Goal: Contribute content: Contribute content

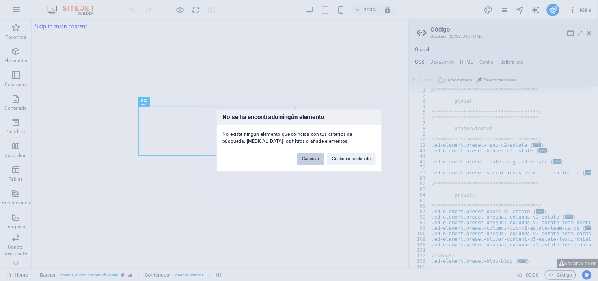
click at [314, 162] on button "Cancelar" at bounding box center [310, 159] width 27 height 12
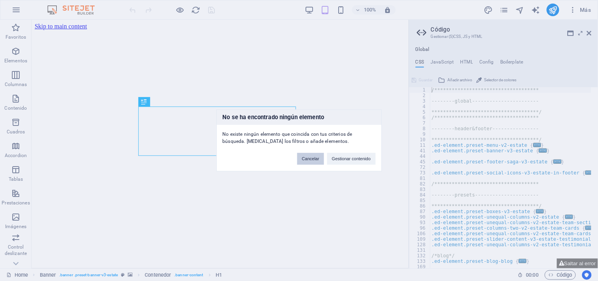
click at [314, 162] on button "Cancelar" at bounding box center [310, 159] width 27 height 12
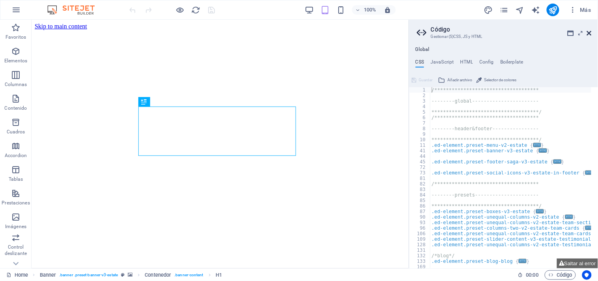
click at [590, 34] on icon at bounding box center [589, 33] width 5 height 6
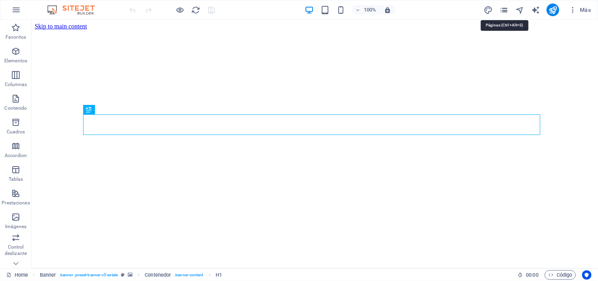
click at [506, 10] on icon "pages" at bounding box center [504, 10] width 9 height 9
click at [502, 10] on icon "pages" at bounding box center [504, 10] width 9 height 9
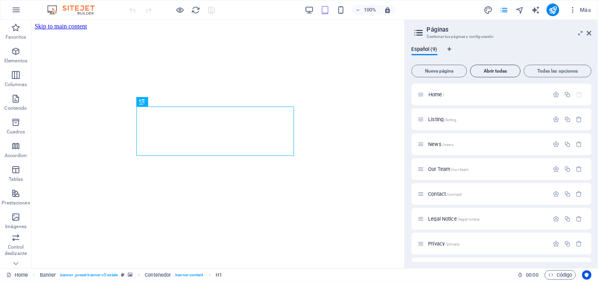
click at [499, 76] on button "Abrir todas" at bounding box center [496, 71] width 50 height 13
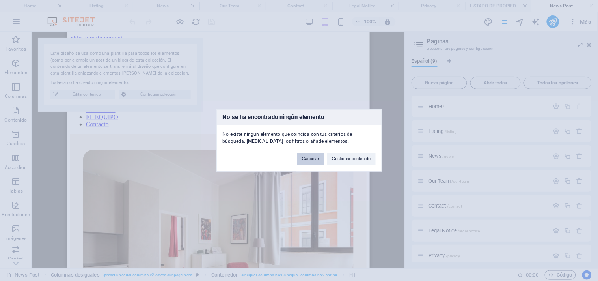
click at [318, 163] on button "Cancelar" at bounding box center [310, 159] width 27 height 12
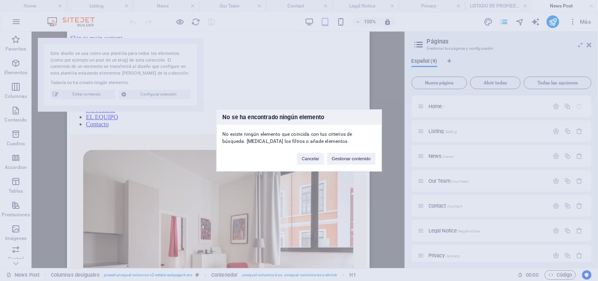
click at [318, 163] on button "Cancelar" at bounding box center [310, 159] width 27 height 12
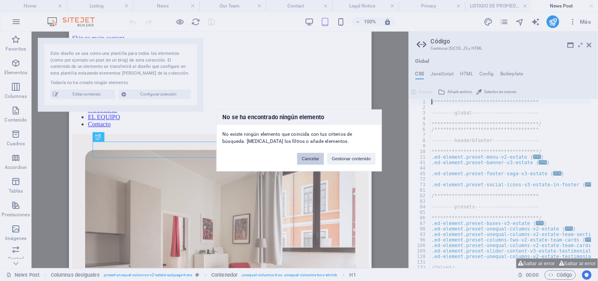
scroll to position [1486, 0]
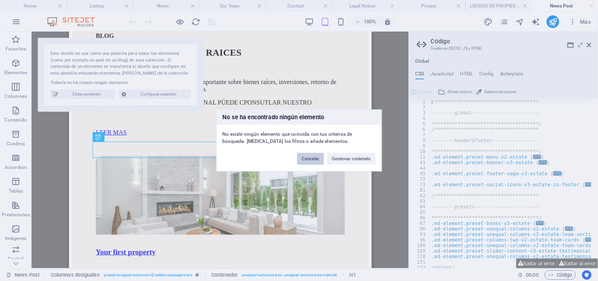
click at [311, 159] on button "Cancelar" at bounding box center [310, 159] width 27 height 12
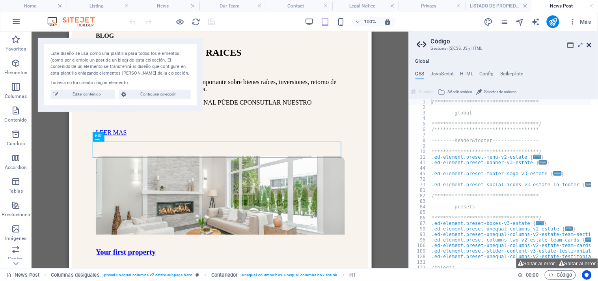
click at [590, 43] on icon at bounding box center [589, 45] width 5 height 6
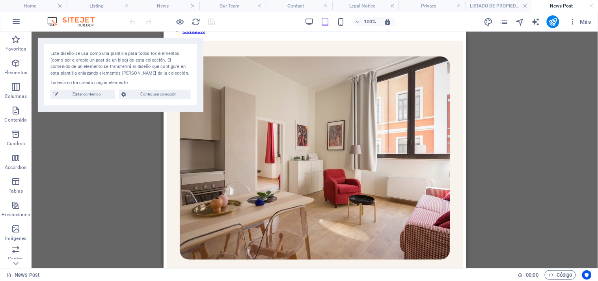
scroll to position [0, 0]
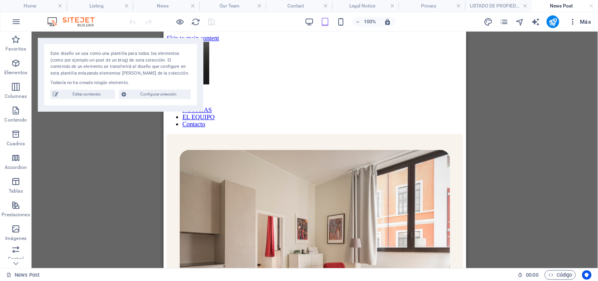
click at [583, 22] on span "Más" at bounding box center [580, 22] width 22 height 8
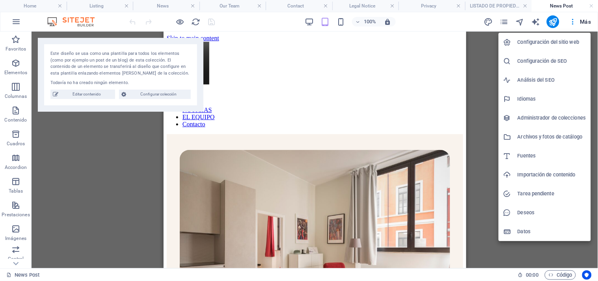
click at [567, 118] on h6 "Administrador de colecciones" at bounding box center [552, 117] width 69 height 9
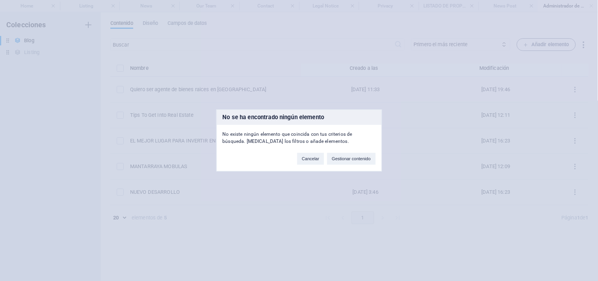
click at [313, 155] on button "Cancelar" at bounding box center [310, 159] width 27 height 12
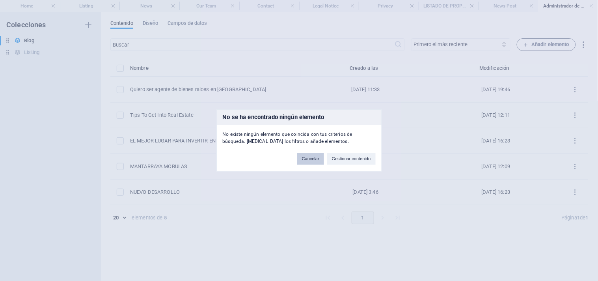
click at [312, 161] on button "Cancelar" at bounding box center [310, 159] width 27 height 12
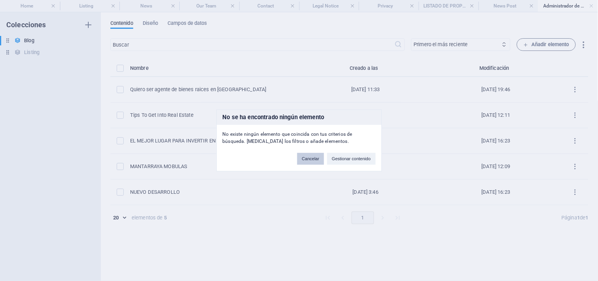
click at [312, 161] on button "Cancelar" at bounding box center [310, 159] width 27 height 12
click at [312, 161] on td "[DATE] 6:34" at bounding box center [365, 167] width 129 height 26
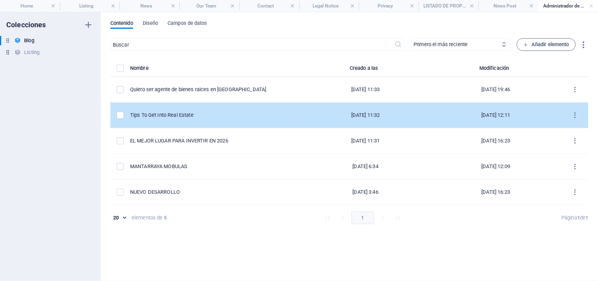
click at [195, 115] on div "Tips To Get Into Real Estate" at bounding box center [212, 115] width 165 height 7
click at [195, 115] on div "​ Primero el más reciente Primero el más antiguo Última modificación NOMBRE (as…" at bounding box center [349, 155] width 478 height 235
select select "Inversiones"
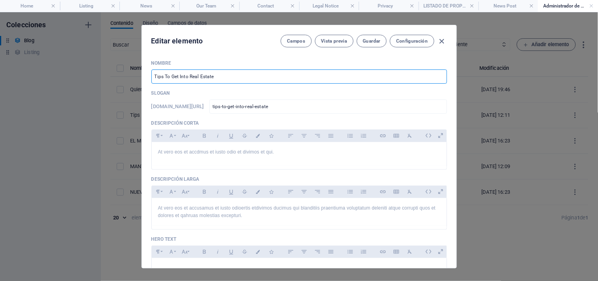
drag, startPoint x: 223, startPoint y: 76, endPoint x: 122, endPoint y: 86, distance: 101.1
click at [122, 86] on div "Editar elemento Campos Vista previa Guardar Configuración NOMBRE Tips To Get In…" at bounding box center [299, 146] width 598 height 269
type input "p"
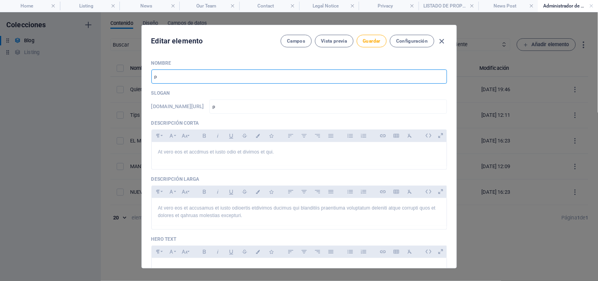
type input "pa"
type input "pas"
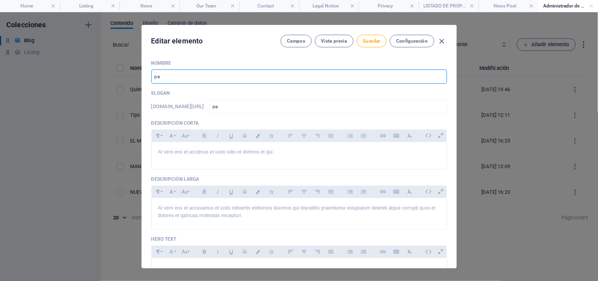
type input "pas"
type input "pase"
type input "paseo"
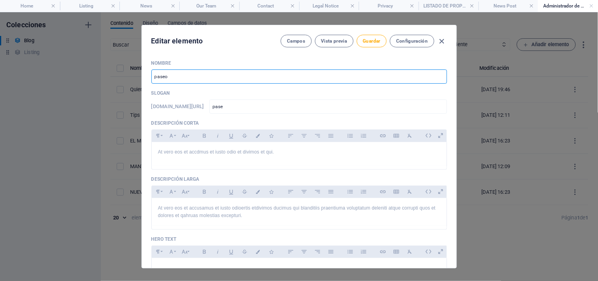
type input "paseo"
type input "paseo t"
type input "paseo-t"
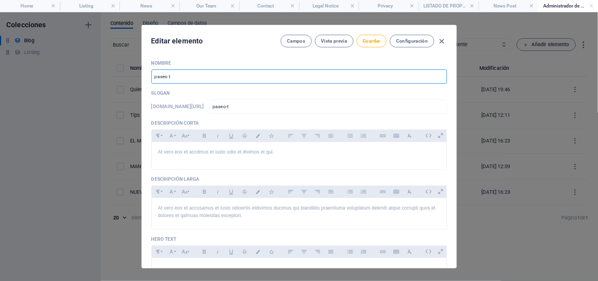
type input "paseo te"
type input "paseo-te"
type input "paseo teq"
type input "paseo-teq"
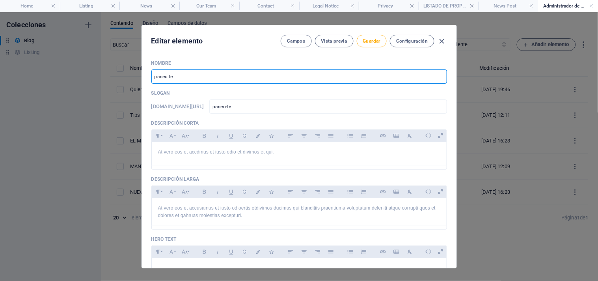
type input "paseo-teq"
type input "paseo tequ"
type input "paseo-tequ"
type input "paseo tequi"
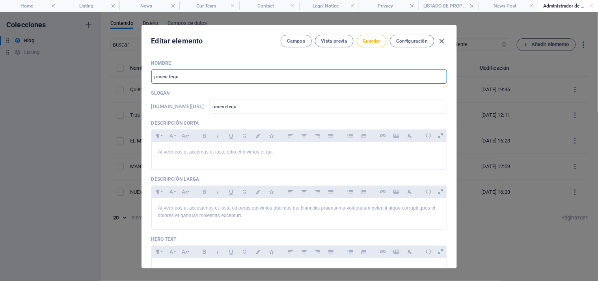
type input "paseo-tequi"
type input "paseo tequis"
type input "paseo-tequis"
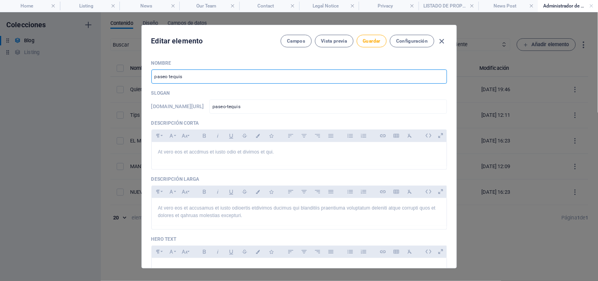
type input "paseo tequi"
type input "paseo-tequi"
type input "p"
type input "P"
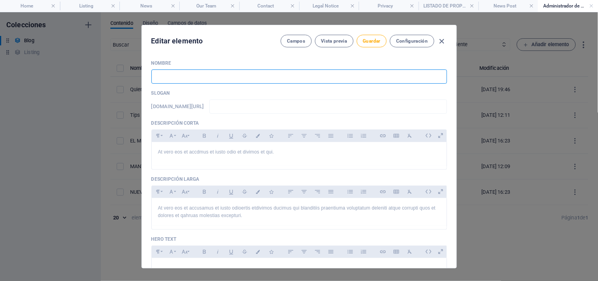
type input "p"
type input "PA"
type input "pa"
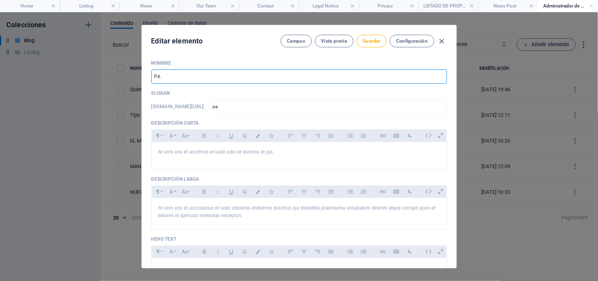
type input "PAS"
type input "pas"
type input "PASE"
type input "pase"
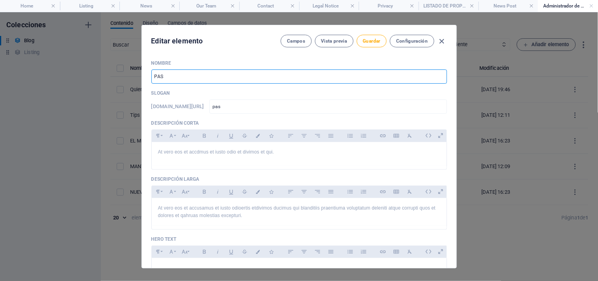
type input "pase"
type input "PASEO"
type input "paseo"
type input "PASEO T"
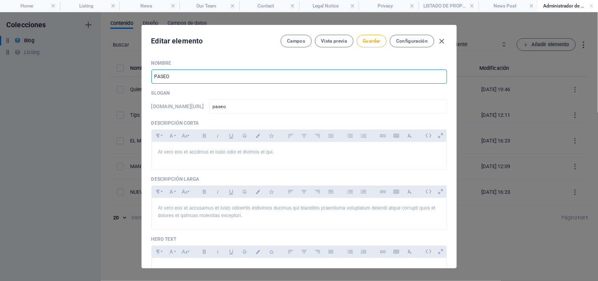
type input "paseo-t"
type input "PASEO TE"
type input "paseo-te"
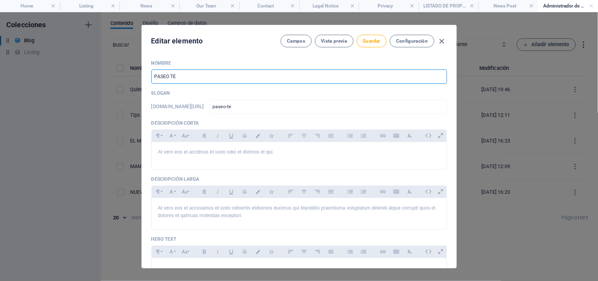
type input "PASEO TEQ"
type input "paseo-teq"
type input "PASEO TEQU"
type input "paseo-tequ"
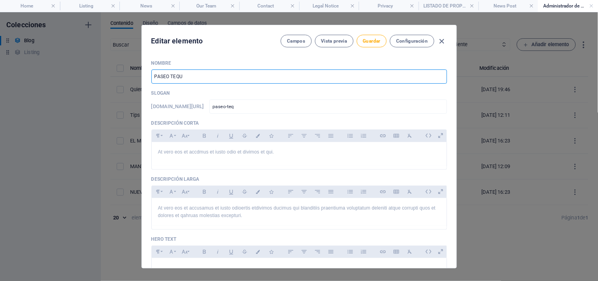
type input "paseo-tequ"
type input "PASEO TEQUI"
type input "paseo-tequi"
type input "PASEO TEQUIS"
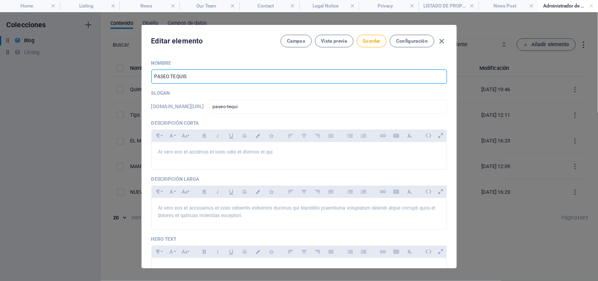
type input "paseo-tequis"
type input "PASEO TEQUIS"
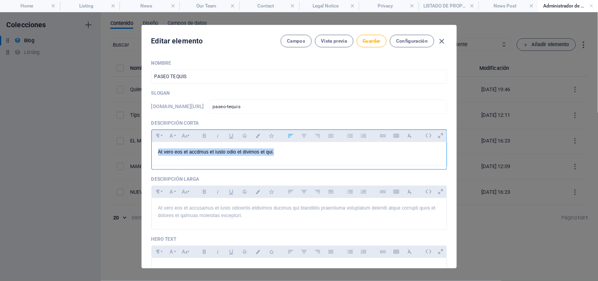
drag, startPoint x: 284, startPoint y: 150, endPoint x: 143, endPoint y: 160, distance: 141.5
click at [143, 160] on div "NOMBRE PASEO TEQUIS ​ SLOGAN [DOMAIN_NAME][URL] paseo-tequis ​ Descripción cort…" at bounding box center [299, 161] width 315 height 214
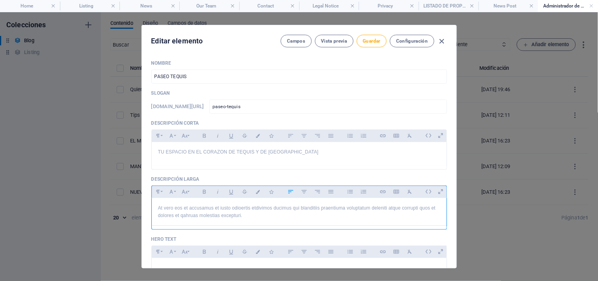
drag, startPoint x: 252, startPoint y: 215, endPoint x: 156, endPoint y: 208, distance: 96.1
click at [156, 208] on div "At vero eos et accusamus et iusto odioertis etdivimos ducimus qui blanditiis pr…" at bounding box center [299, 212] width 295 height 28
click at [255, 215] on p "At vero eos et accusamus et iusto odioertis etdivimos ducimus qui blanditiis pr…" at bounding box center [299, 211] width 282 height 15
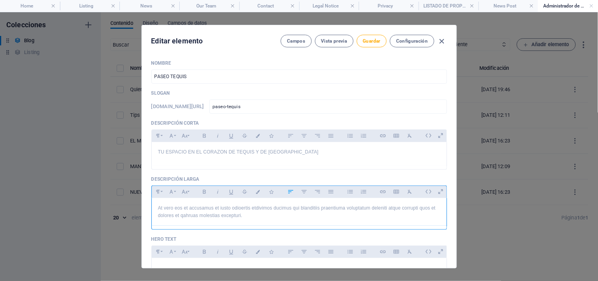
click at [255, 215] on p "At vero eos et accusamus et iusto odioertis etdivimos ducimus qui blanditiis pr…" at bounding box center [299, 211] width 282 height 15
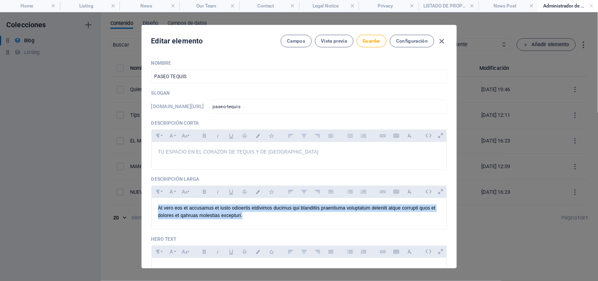
click at [387, 91] on p "SLOGAN" at bounding box center [299, 93] width 296 height 6
drag, startPoint x: 251, startPoint y: 219, endPoint x: 156, endPoint y: 205, distance: 96.3
click at [156, 205] on div "At vero eos et accusamus et iusto odioertis etdivimos ducimus qui blanditiis pr…" at bounding box center [299, 212] width 295 height 28
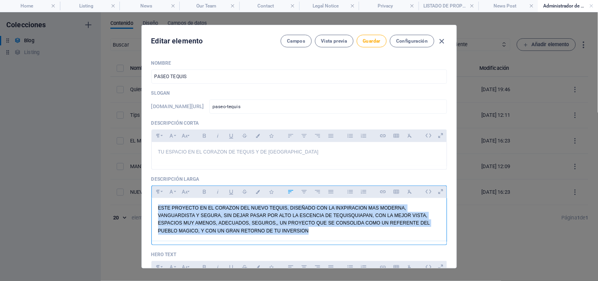
drag, startPoint x: 314, startPoint y: 228, endPoint x: 158, endPoint y: 207, distance: 157.2
click at [158, 207] on p "ESTE PROYECTO EN EL CORAZON DEL NUEVO TEQUIS, DISEÑADO CON LA INXPIRACION MAS M…" at bounding box center [299, 219] width 282 height 30
click at [373, 42] on span "Guardar" at bounding box center [371, 41] width 17 height 6
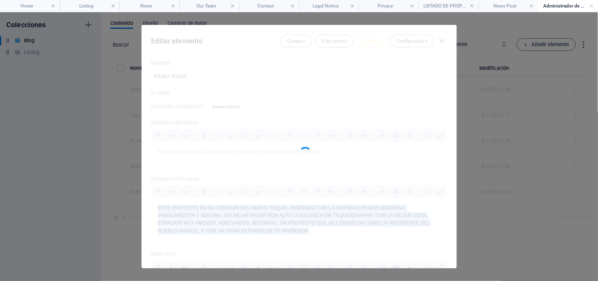
type input "paseo-tequis"
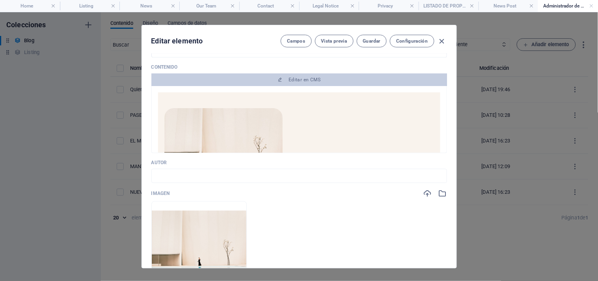
scroll to position [248, 0]
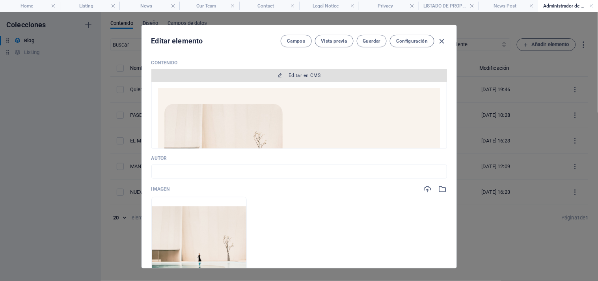
click at [304, 77] on span "Editar en CMS" at bounding box center [305, 75] width 32 height 6
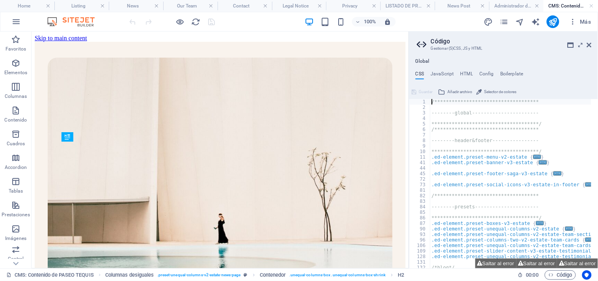
scroll to position [211, 0]
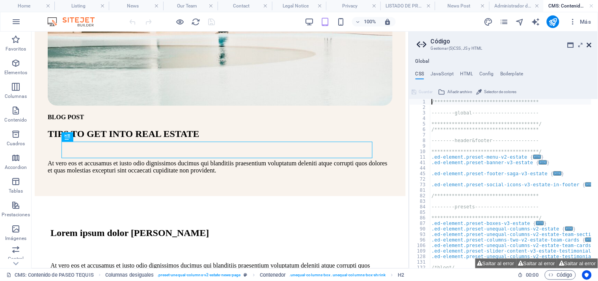
click at [590, 43] on icon at bounding box center [589, 45] width 5 height 6
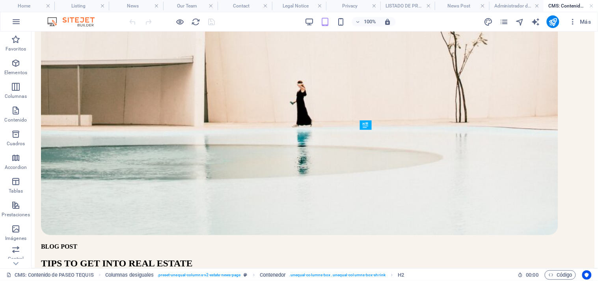
scroll to position [0, 0]
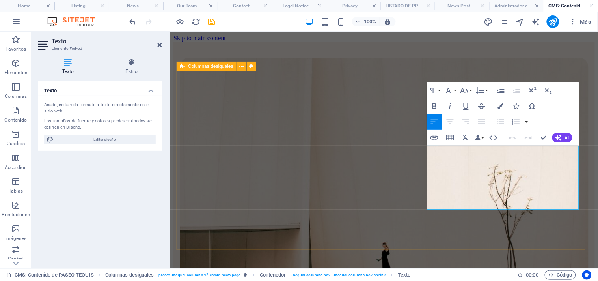
drag, startPoint x: 466, startPoint y: 205, endPoint x: 417, endPoint y: 149, distance: 74.3
click at [417, 149] on div "BLOG POST PASEO TEQUIS At vero eos et accusamus et iusto odio dignissimos ducim…" at bounding box center [384, 247] width 422 height 413
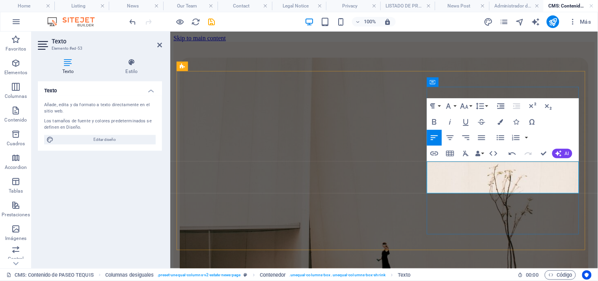
drag, startPoint x: 545, startPoint y: 185, endPoint x: 422, endPoint y: 166, distance: 124.5
click at [422, 166] on div "BLOG POST PASEO TEQUIS El desarrollo comercial mas moderno, vanguardista y excl…" at bounding box center [384, 243] width 422 height 405
click at [562, 151] on button "AI" at bounding box center [563, 153] width 20 height 9
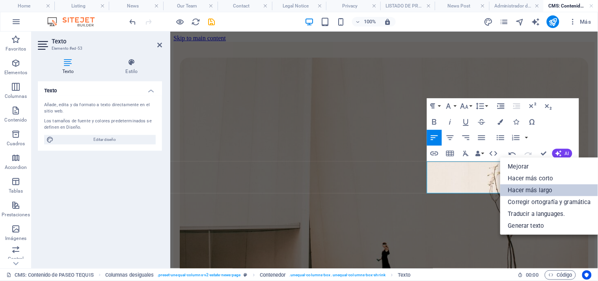
click at [535, 191] on link "Hacer más largo" at bounding box center [550, 190] width 99 height 12
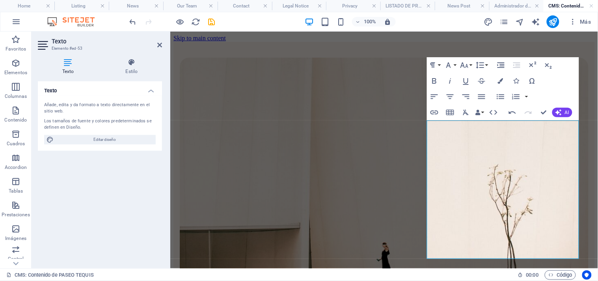
click at [337, 95] on div at bounding box center [383, 211] width 409 height 308
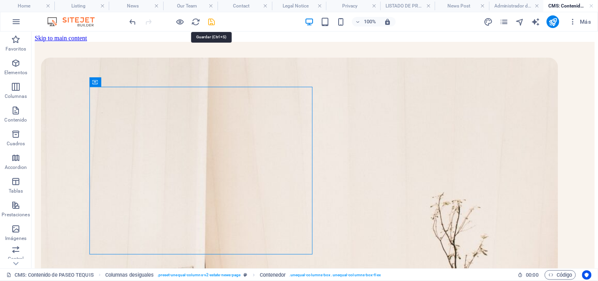
drag, startPoint x: 212, startPoint y: 20, endPoint x: 177, endPoint y: 81, distance: 70.5
click at [212, 20] on icon "save" at bounding box center [211, 21] width 9 height 9
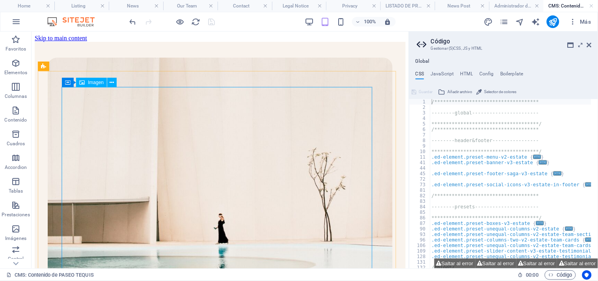
click at [95, 84] on span "Imagen" at bounding box center [96, 82] width 16 height 5
select select "%"
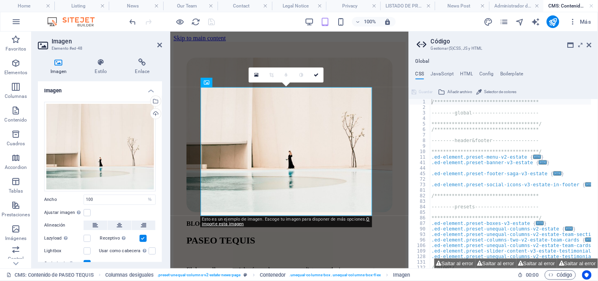
click at [95, 84] on h4 "Imagen" at bounding box center [100, 88] width 124 height 14
click at [154, 113] on div "Cargar" at bounding box center [155, 114] width 12 height 12
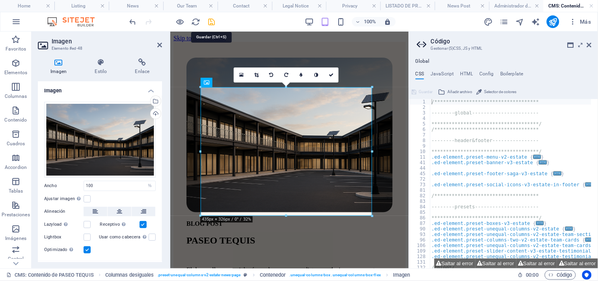
drag, startPoint x: 210, startPoint y: 22, endPoint x: 521, endPoint y: 52, distance: 312.2
click at [210, 22] on icon "save" at bounding box center [211, 21] width 9 height 9
click at [210, 22] on div at bounding box center [172, 21] width 88 height 13
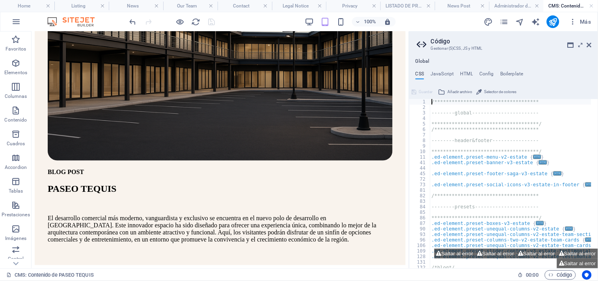
scroll to position [196, 0]
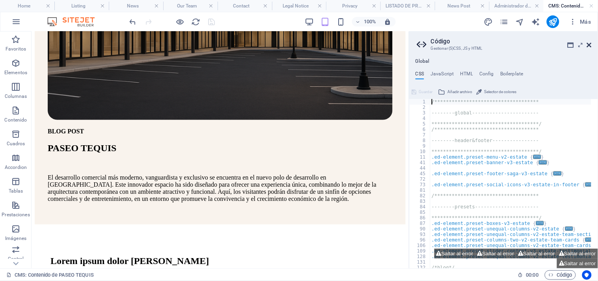
click at [589, 43] on icon at bounding box center [589, 45] width 5 height 6
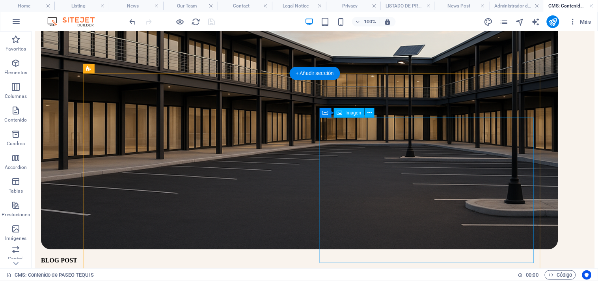
select select "%"
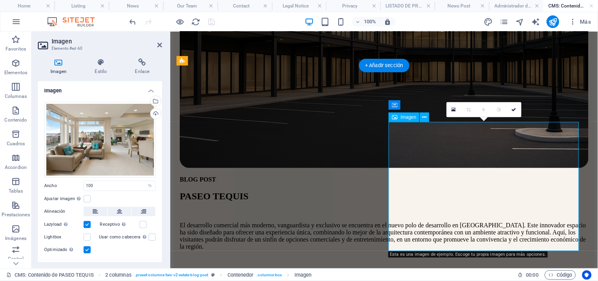
scroll to position [209, 0]
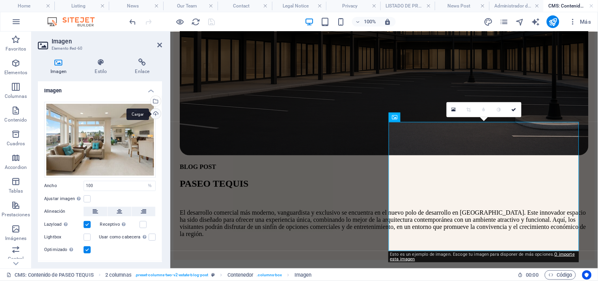
click at [154, 113] on div "Cargar" at bounding box center [155, 114] width 12 height 12
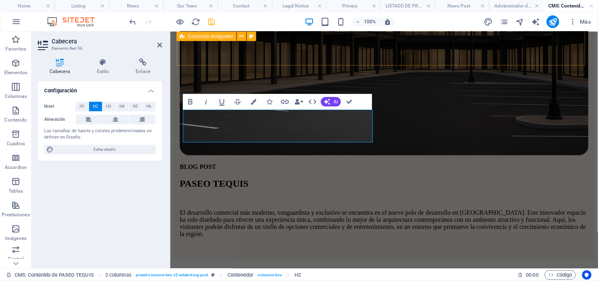
click at [375, 52] on div "BLOG POST PASEO TEQUIS El desarrollo comercial más moderno, vanguardista y excl…" at bounding box center [384, 45] width 422 height 427
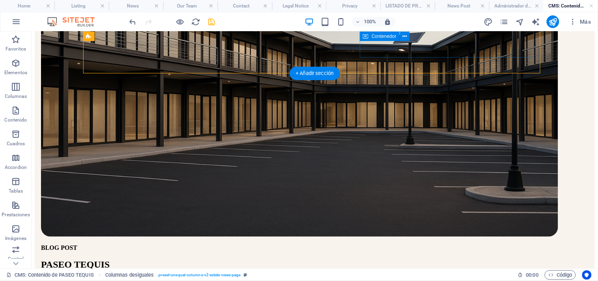
scroll to position [196, 0]
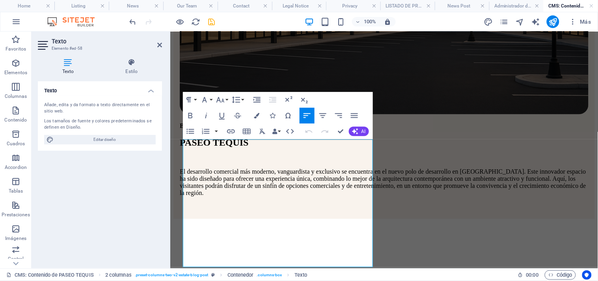
scroll to position [260, 0]
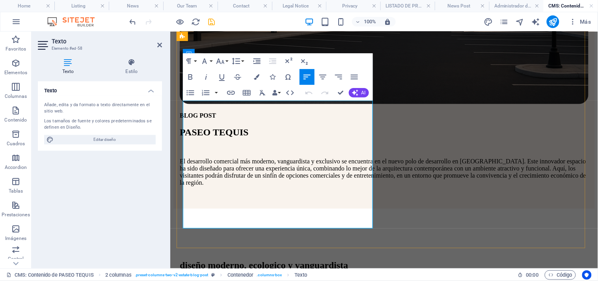
drag, startPoint x: 183, startPoint y: 156, endPoint x: 322, endPoint y: 224, distance: 155.2
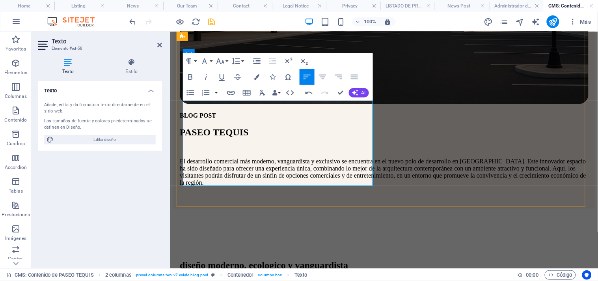
drag, startPoint x: 223, startPoint y: 178, endPoint x: 183, endPoint y: 107, distance: 81.6
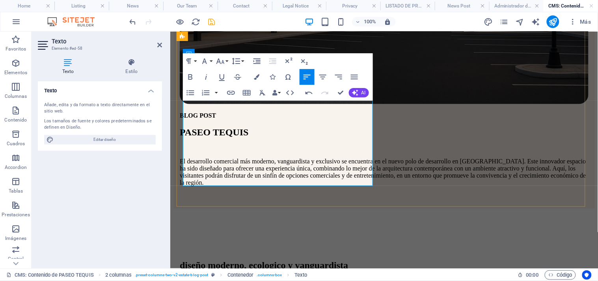
click at [364, 95] on span "AI" at bounding box center [364, 92] width 4 height 5
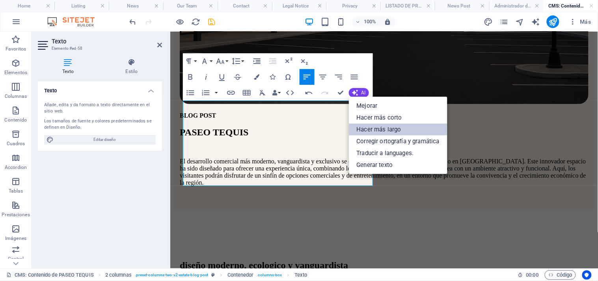
click at [395, 132] on link "Hacer más largo" at bounding box center [398, 129] width 99 height 12
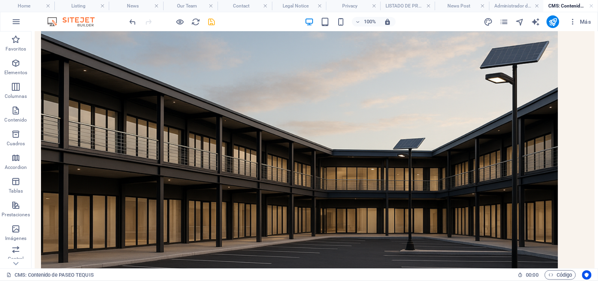
scroll to position [101, 0]
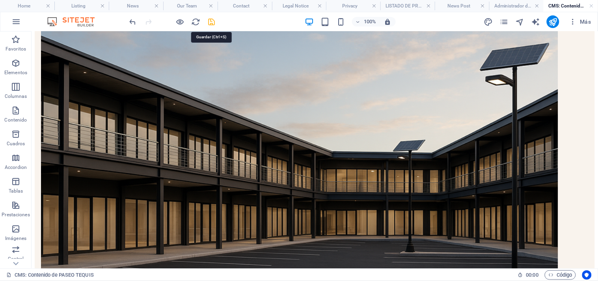
click at [211, 22] on icon "save" at bounding box center [211, 21] width 9 height 9
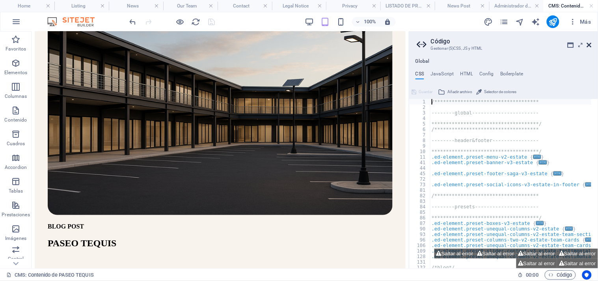
click at [590, 45] on icon at bounding box center [589, 45] width 5 height 6
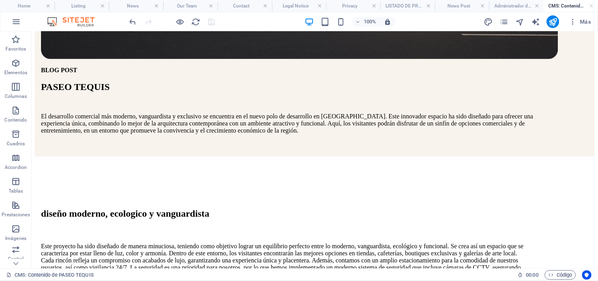
scroll to position [394, 0]
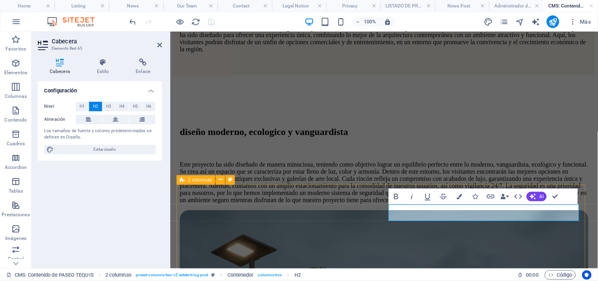
scroll to position [398, 0]
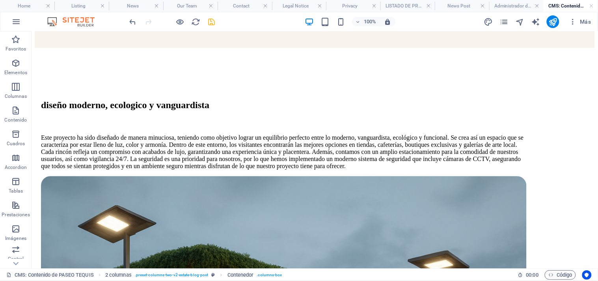
scroll to position [501, 0]
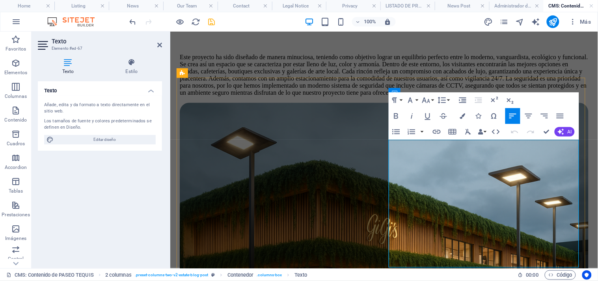
scroll to position [505, 0]
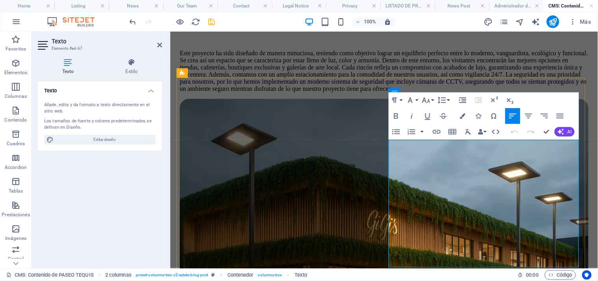
drag, startPoint x: 439, startPoint y: 264, endPoint x: 389, endPoint y: 144, distance: 130.3
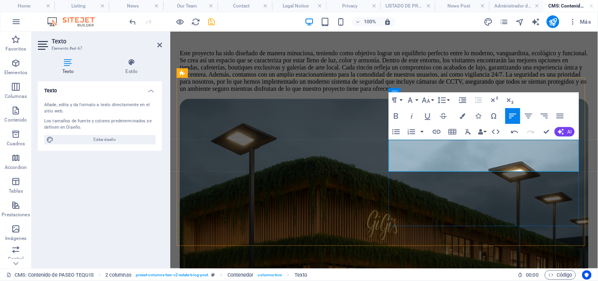
drag, startPoint x: 445, startPoint y: 166, endPoint x: 390, endPoint y: 144, distance: 59.3
click at [565, 128] on button "AI" at bounding box center [565, 131] width 20 height 9
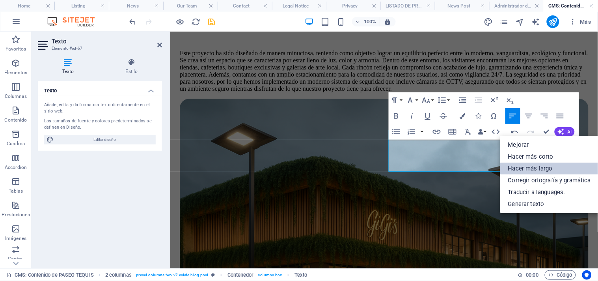
click at [546, 171] on link "Hacer más largo" at bounding box center [550, 168] width 99 height 12
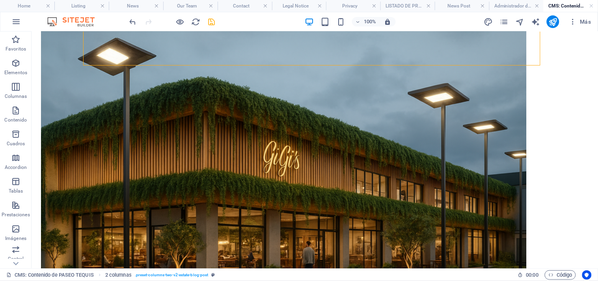
scroll to position [666, 0]
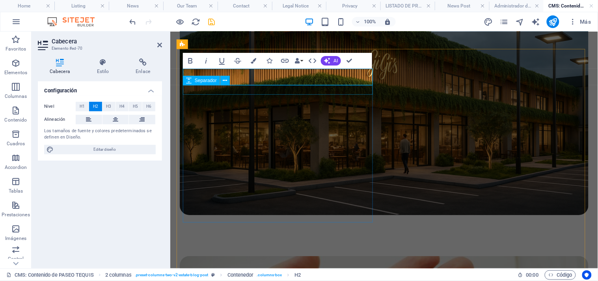
scroll to position [702, 0]
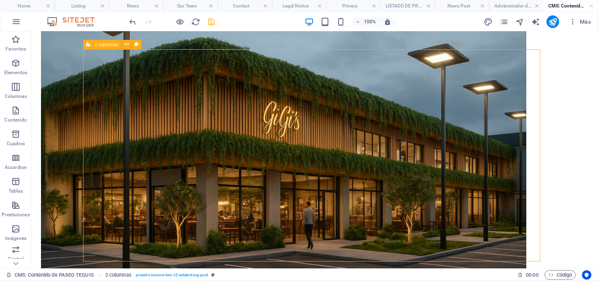
scroll to position [682, 0]
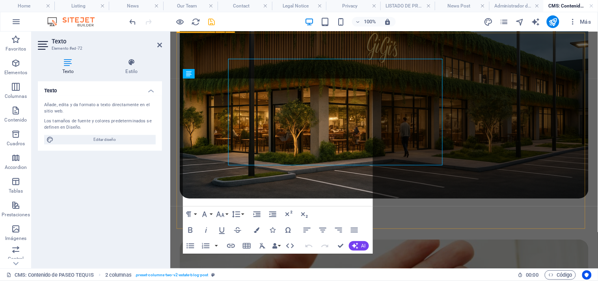
scroll to position [718, 0]
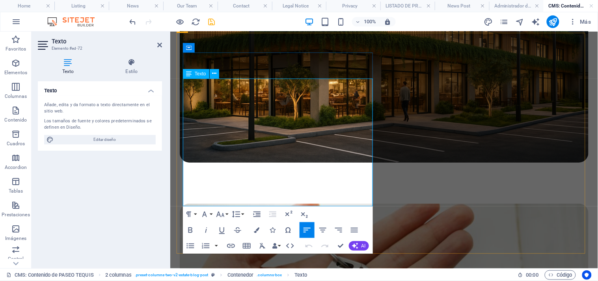
drag, startPoint x: 232, startPoint y: 200, endPoint x: 183, endPoint y: 84, distance: 125.8
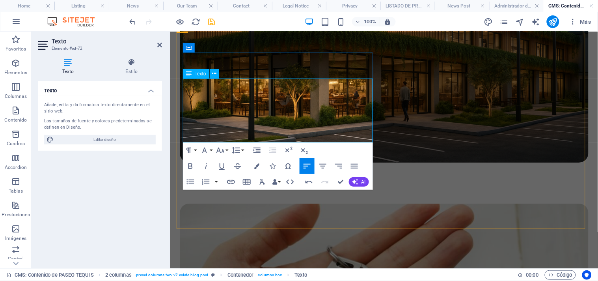
drag, startPoint x: 226, startPoint y: 136, endPoint x: 183, endPoint y: 83, distance: 68.4
click at [363, 179] on span "AI" at bounding box center [364, 181] width 4 height 5
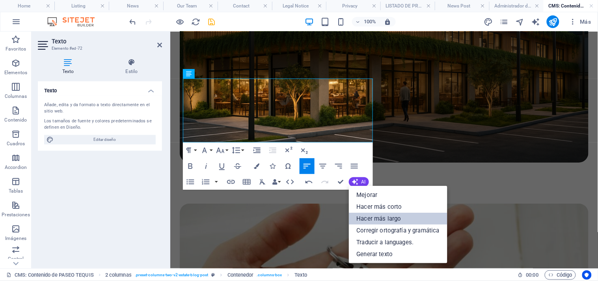
click at [389, 219] on link "Hacer más largo" at bounding box center [398, 219] width 99 height 12
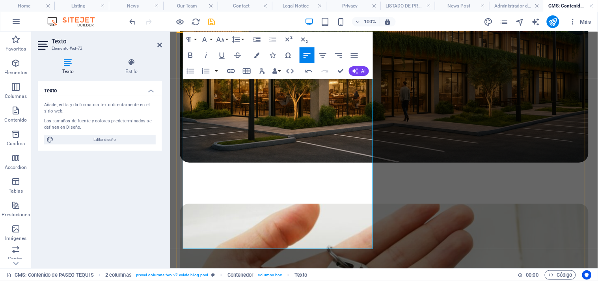
drag, startPoint x: 217, startPoint y: 243, endPoint x: 179, endPoint y: 84, distance: 163.9
click at [362, 74] on button "AI" at bounding box center [359, 70] width 20 height 9
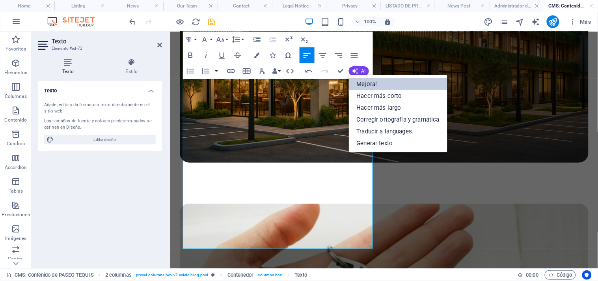
click at [373, 86] on link "Mejorar" at bounding box center [398, 84] width 99 height 12
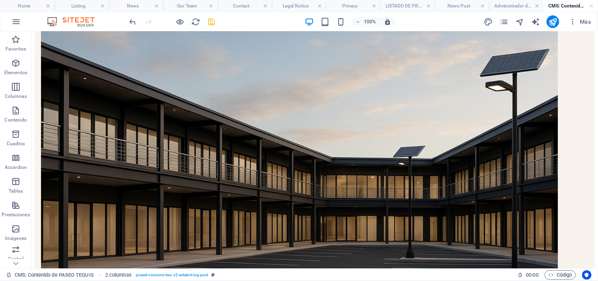
scroll to position [0, 0]
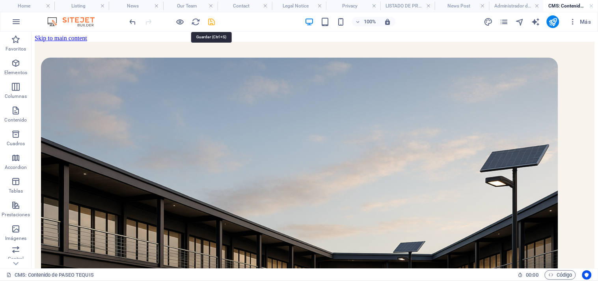
click at [212, 20] on icon "save" at bounding box center [211, 21] width 9 height 9
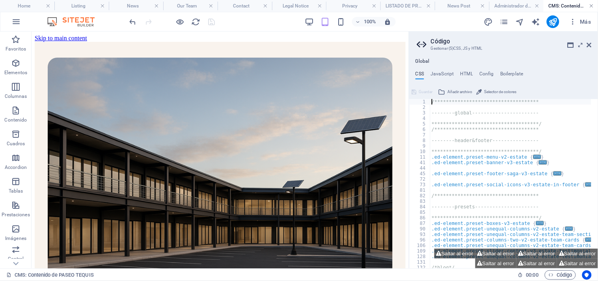
click at [592, 6] on link at bounding box center [592, 5] width 5 height 7
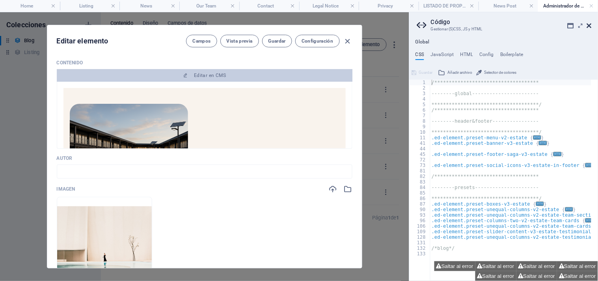
click at [588, 26] on icon at bounding box center [589, 25] width 5 height 6
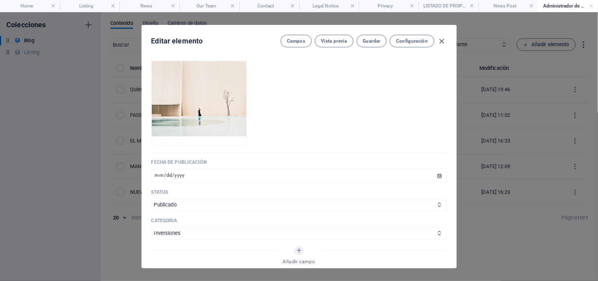
scroll to position [403, 0]
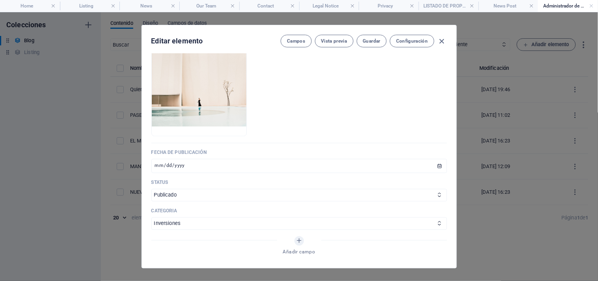
drag, startPoint x: 457, startPoint y: 182, endPoint x: 457, endPoint y: 167, distance: 15.0
click at [457, 167] on div "Editar elemento Campos Vista previa Guardar Configuración NOMBRE PASEO TEQUIS ​…" at bounding box center [299, 146] width 598 height 269
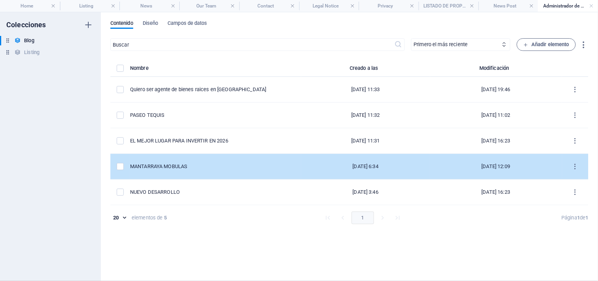
drag, startPoint x: 455, startPoint y: 170, endPoint x: 455, endPoint y: 154, distance: 16.6
click at [455, 154] on td "[DATE] 12:09" at bounding box center [496, 167] width 132 height 26
select select "Inversiones"
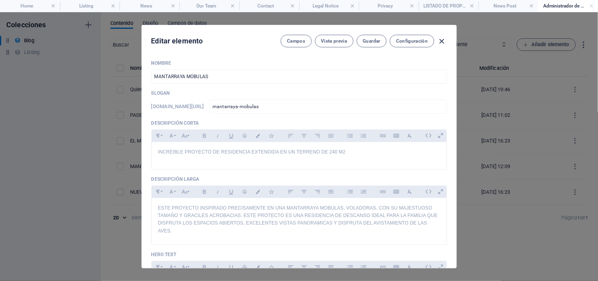
click at [443, 40] on icon "button" at bounding box center [442, 41] width 9 height 9
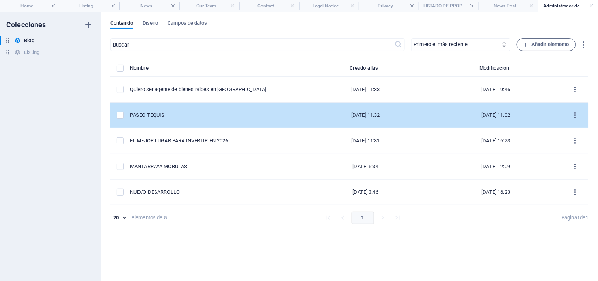
click at [202, 120] on td "PASEO TEQUIS" at bounding box center [215, 116] width 171 height 26
click at [202, 120] on div "​ Primero el más reciente Primero el más antiguo Última modificación NOMBRE (as…" at bounding box center [349, 155] width 478 height 235
select select "Inversiones"
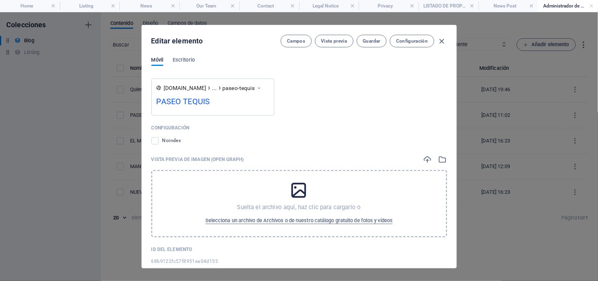
scroll to position [847, 0]
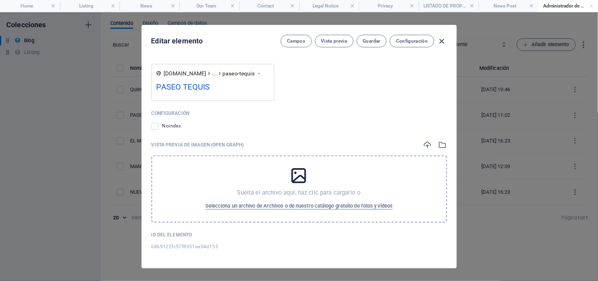
click at [442, 43] on icon "button" at bounding box center [442, 41] width 9 height 9
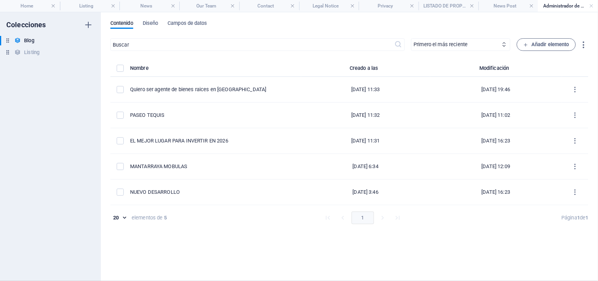
scroll to position [0, 0]
click at [34, 52] on h6 "Listing" at bounding box center [31, 52] width 15 height 9
select select "updatedAt_DESC"
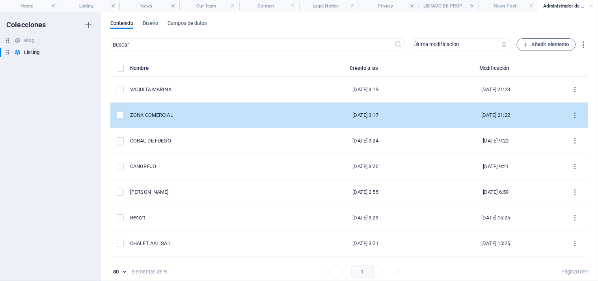
click at [405, 112] on div "[DATE] 3:17" at bounding box center [366, 115] width 116 height 7
click at [405, 112] on div "​ Primero el más reciente Primero el más antiguo Última modificación NOMBRE (as…" at bounding box center [349, 161] width 478 height 246
select select "DISEÑO"
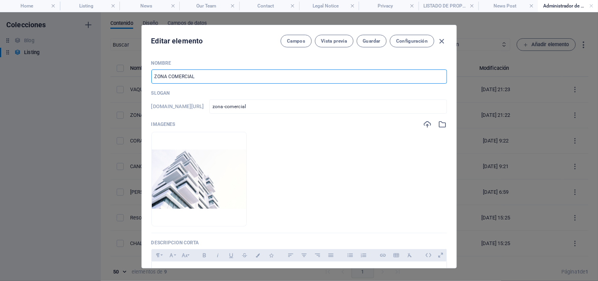
drag, startPoint x: 200, startPoint y: 74, endPoint x: 81, endPoint y: 85, distance: 119.7
click at [81, 85] on div "Editar elemento Campos Vista previa Guardar Configuración NOMBRE ZONA COMERCIAL…" at bounding box center [299, 146] width 598 height 269
type input "P"
type input "p"
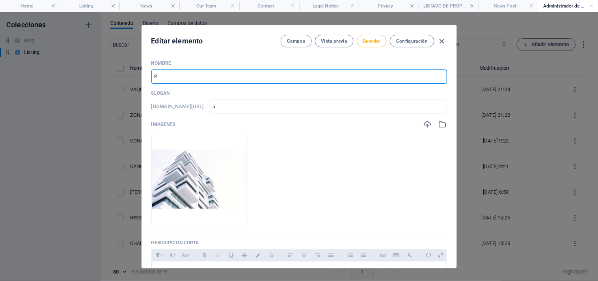
type input "PA"
type input "pa"
type input "PAS"
type input "pas"
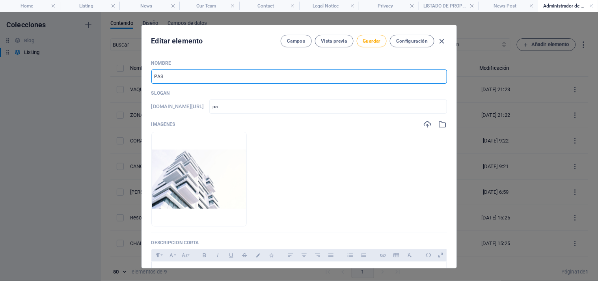
type input "pas"
type input "PASE"
type input "pase"
type input "PASEO"
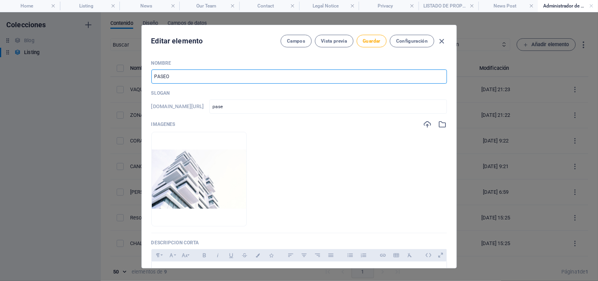
type input "paseo"
type input "PASEO T"
type input "paseo-t"
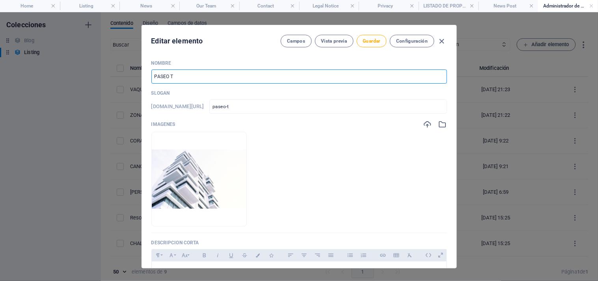
type input "PASEO TE"
type input "paseo-te"
type input "PASEO TEQ"
type input "paseo-teq"
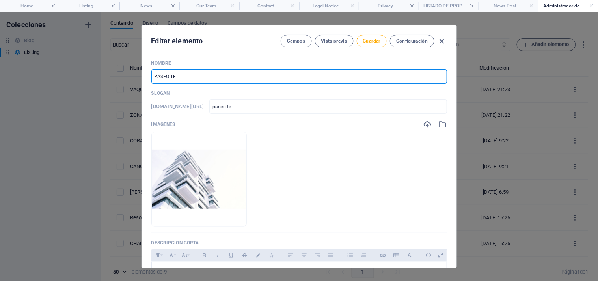
type input "paseo-teq"
type input "PASEO TEQU"
type input "paseo-tequ"
type input "PASEO TEQUIS"
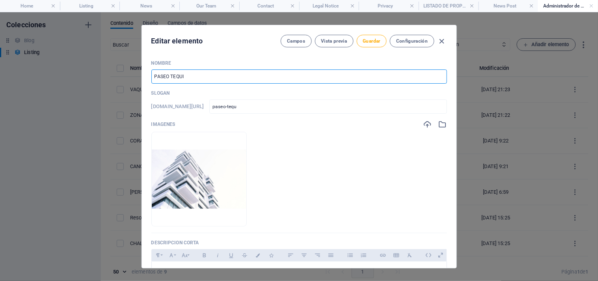
type input "paseo-tequis"
type input "PASEO TEQUIS"
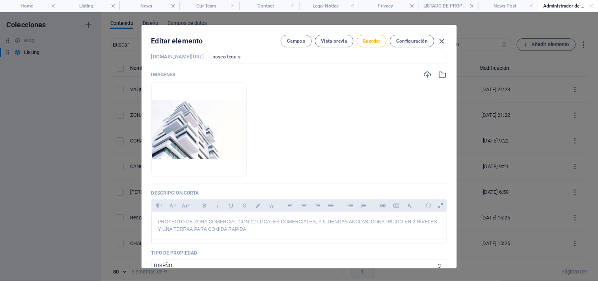
scroll to position [52, 0]
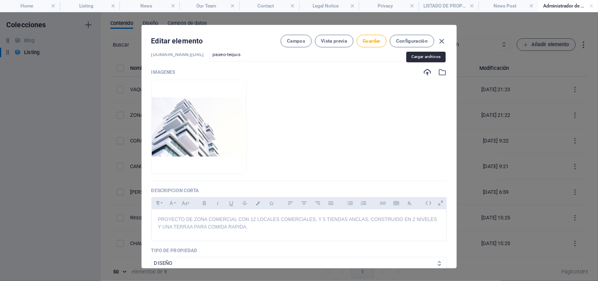
click at [425, 71] on icon "button" at bounding box center [428, 72] width 9 height 9
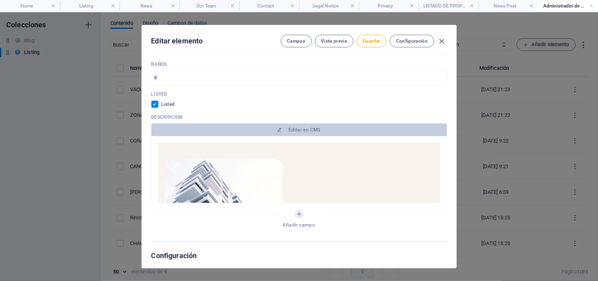
scroll to position [397, 0]
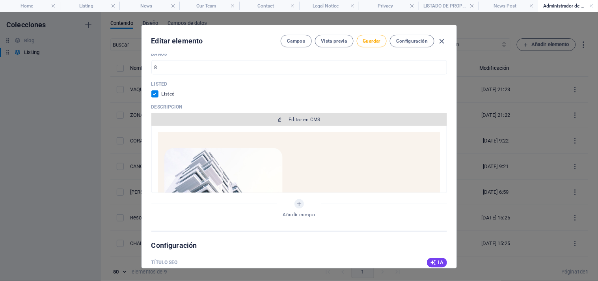
click at [310, 118] on span "Editar en CMS" at bounding box center [305, 119] width 32 height 6
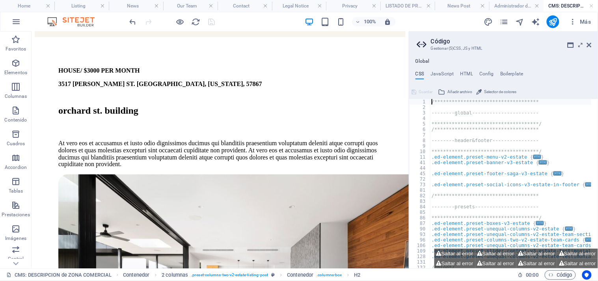
scroll to position [0, 0]
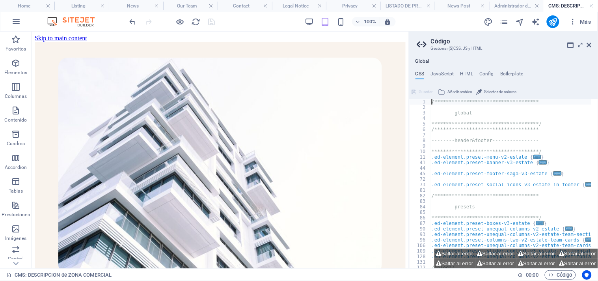
drag, startPoint x: 597, startPoint y: 56, endPoint x: 623, endPoint y: 110, distance: 60.9
click at [591, 44] on icon at bounding box center [589, 45] width 5 height 6
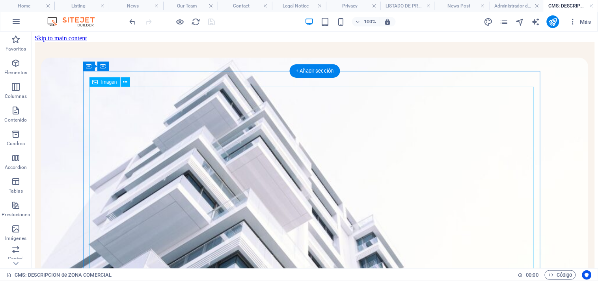
click at [340, 155] on figure at bounding box center [315, 241] width 548 height 368
click at [110, 84] on span "Imagen" at bounding box center [109, 82] width 16 height 5
click at [106, 81] on span "Imagen" at bounding box center [109, 82] width 16 height 5
select select "%"
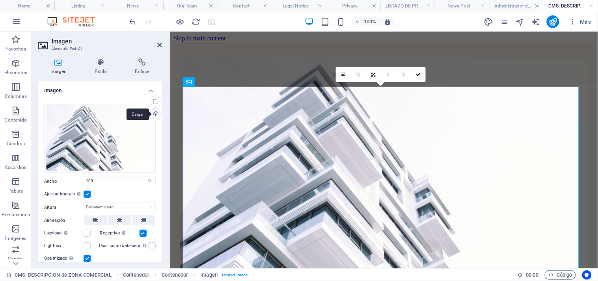
click at [156, 113] on div "Cargar" at bounding box center [155, 114] width 12 height 12
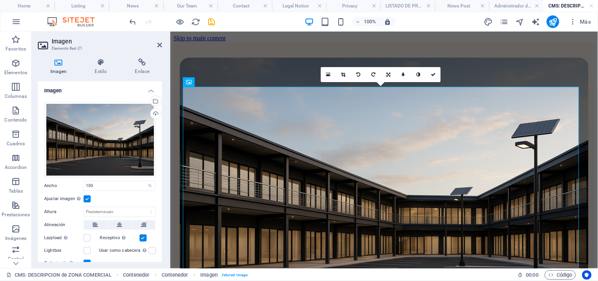
checkbox input "false"
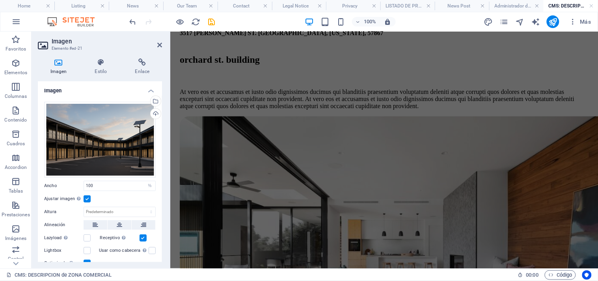
scroll to position [238, 0]
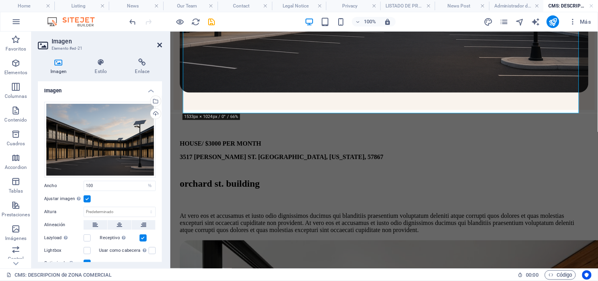
click at [160, 44] on icon at bounding box center [159, 45] width 5 height 6
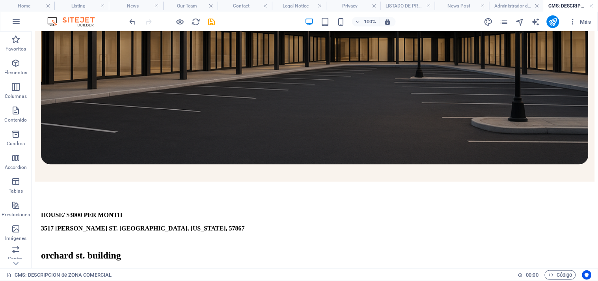
scroll to position [273, 0]
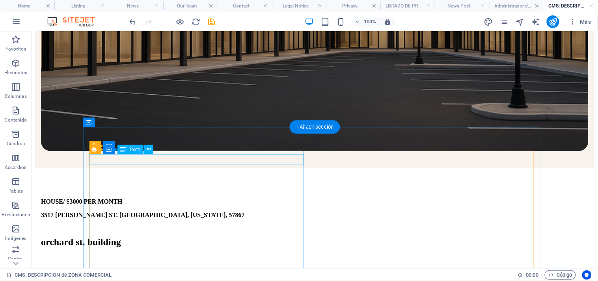
click at [166, 198] on div "HOUSE/ $3000 PER MONTH" at bounding box center [315, 201] width 548 height 7
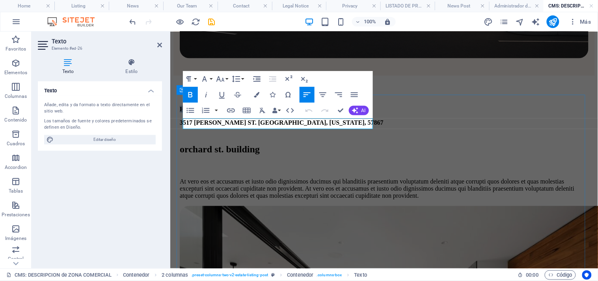
drag, startPoint x: 278, startPoint y: 123, endPoint x: 174, endPoint y: 133, distance: 104.2
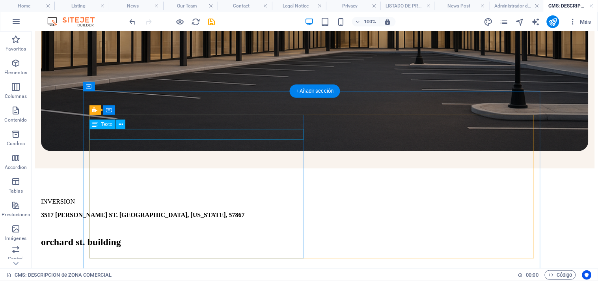
scroll to position [308, 0]
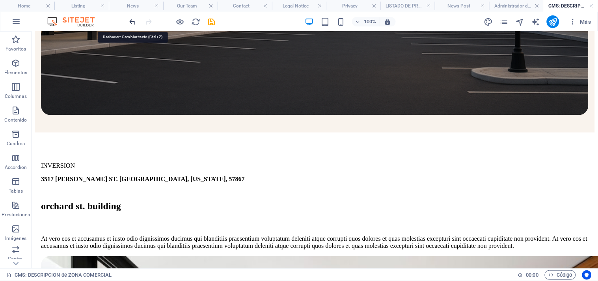
click at [132, 21] on icon "undo" at bounding box center [133, 21] width 9 height 9
checkbox input "false"
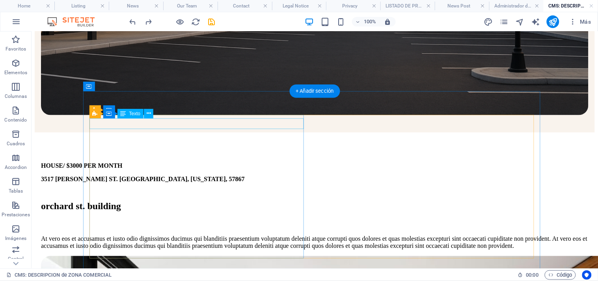
click at [194, 162] on div "HOUSE/ $3000 PER MONTH" at bounding box center [315, 165] width 548 height 7
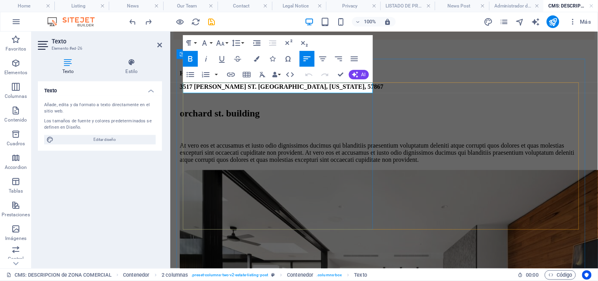
click at [293, 77] on p "HOUSE/ $3000 PER MONTH" at bounding box center [383, 72] width 409 height 7
click at [232, 76] on span "HOUSE/ $3000 PROTECTO/INVERSION" at bounding box center [237, 72] width 116 height 7
click at [200, 76] on span "PROTECTO/INVERSION" at bounding box center [215, 72] width 73 height 7
click at [281, 77] on p "PROY 5 ECTO/INVERSION" at bounding box center [383, 72] width 409 height 7
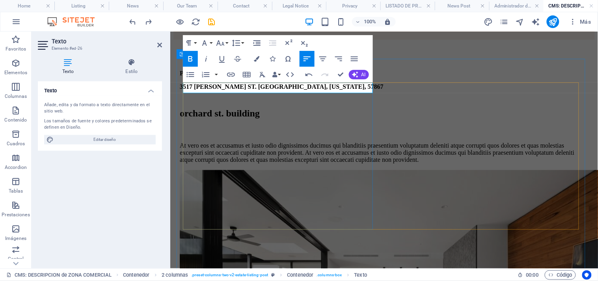
click at [281, 77] on p "PROYECTO/INVERSION" at bounding box center [383, 72] width 409 height 7
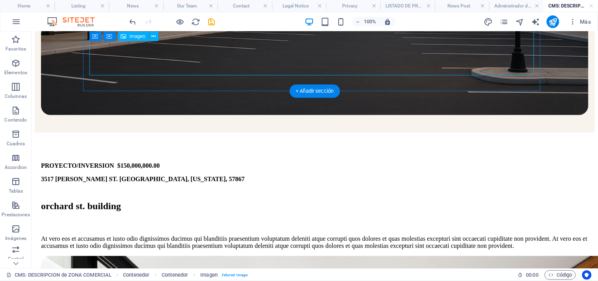
checkbox input "false"
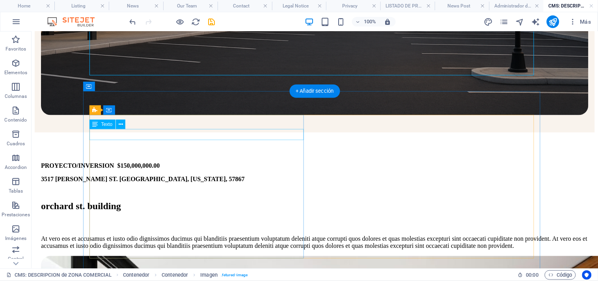
click at [193, 176] on div "3517 [PERSON_NAME] ST. [GEOGRAPHIC_DATA], [US_STATE], 57867" at bounding box center [315, 179] width 548 height 7
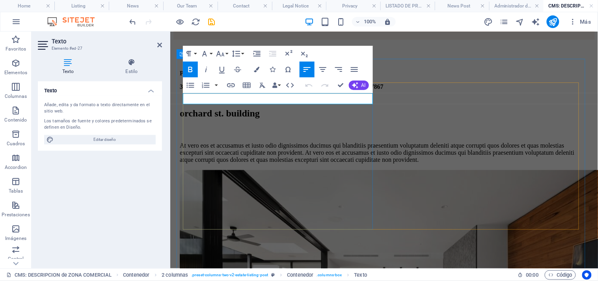
click at [344, 90] on p "3517 [PERSON_NAME] ST. [GEOGRAPHIC_DATA], [US_STATE], 57867" at bounding box center [383, 86] width 409 height 7
click at [331, 113] on div "orchard st. building" at bounding box center [383, 113] width 409 height 11
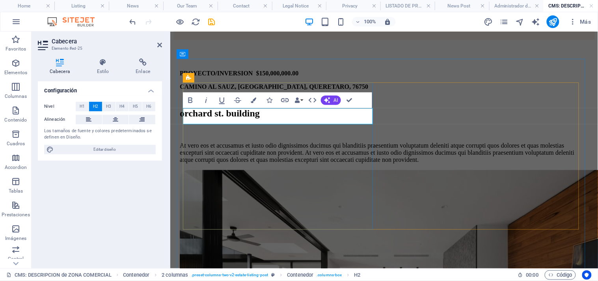
checkbox input "false"
click at [268, 109] on h2 "oPASEO" at bounding box center [383, 113] width 409 height 11
click at [289, 142] on div "At vero eos et accusamus et iusto odio dignissimos ducimus qui blanditiis praes…" at bounding box center [383, 152] width 409 height 21
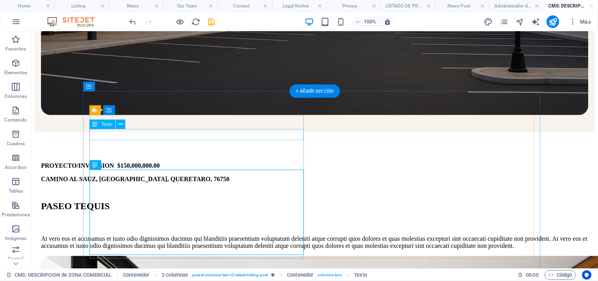
checkbox input "false"
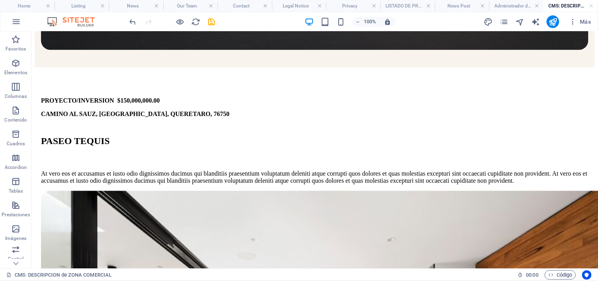
scroll to position [374, 0]
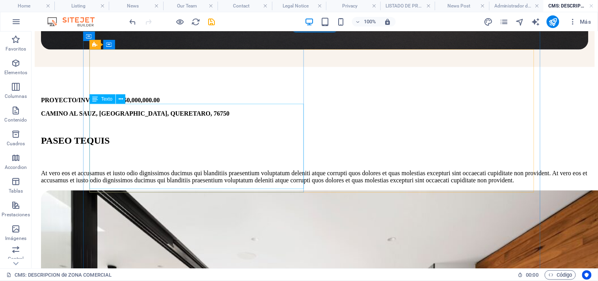
click at [185, 181] on div "At vero eos et accusamus et iusto odio dignissimos ducimus qui blanditiis praes…" at bounding box center [315, 177] width 548 height 14
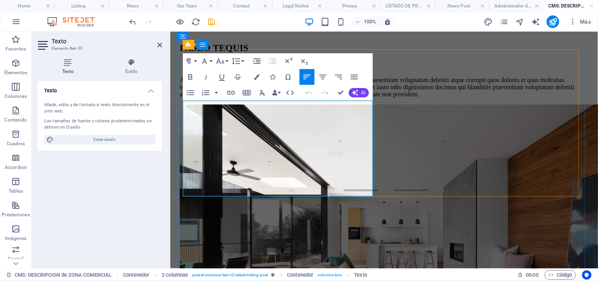
scroll to position [342, 0]
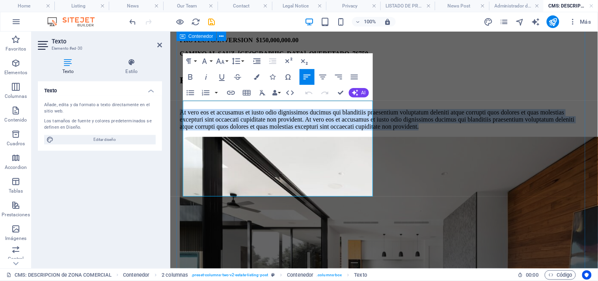
drag, startPoint x: 243, startPoint y: 189, endPoint x: 182, endPoint y: 104, distance: 104.3
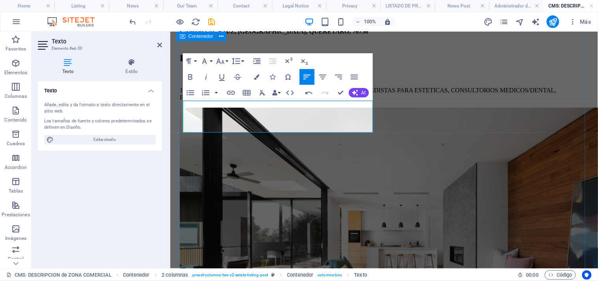
scroll to position [358, 0]
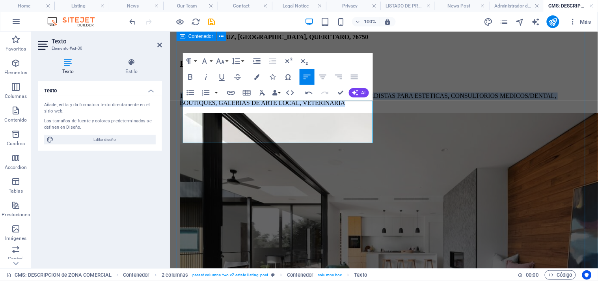
drag, startPoint x: 338, startPoint y: 136, endPoint x: 182, endPoint y: 105, distance: 158.7
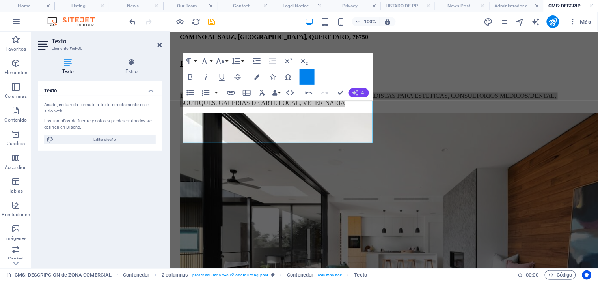
click at [360, 93] on button "AI" at bounding box center [359, 92] width 20 height 9
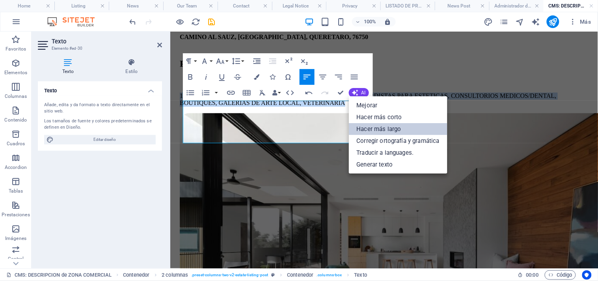
click at [388, 129] on link "Hacer más largo" at bounding box center [398, 129] width 99 height 12
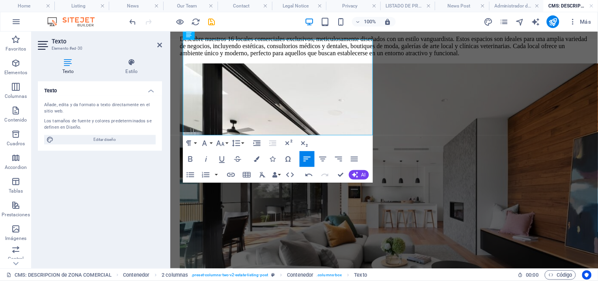
scroll to position [418, 0]
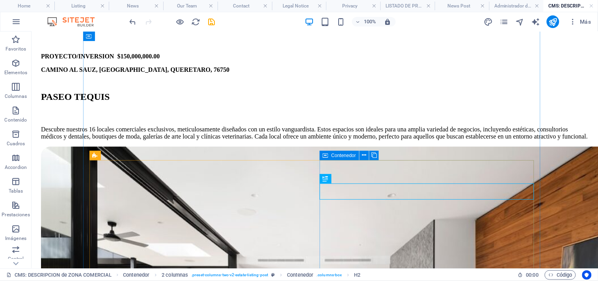
scroll to position [454, 0]
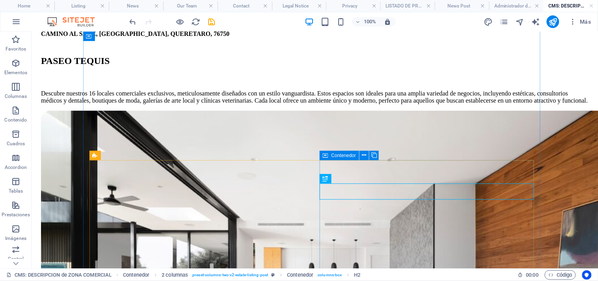
checkbox input "false"
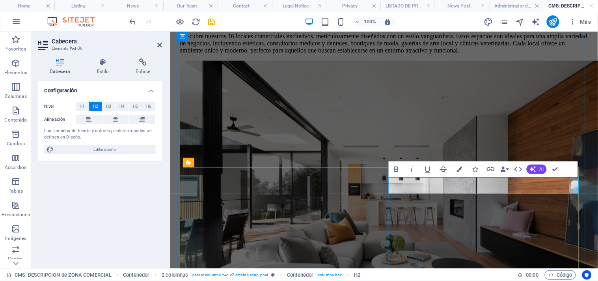
scroll to position [410, 0]
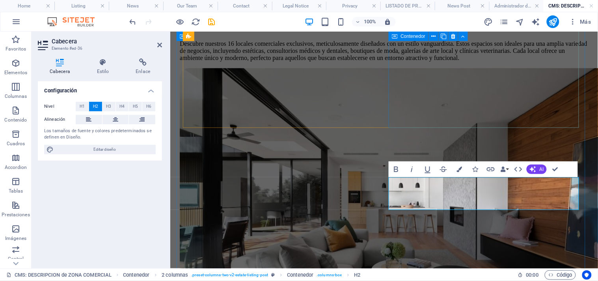
click at [413, 127] on div at bounding box center [383, 212] width 409 height 288
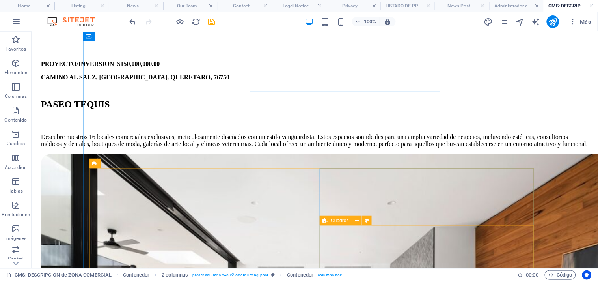
scroll to position [446, 0]
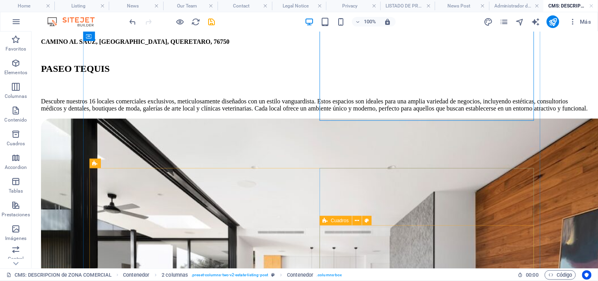
checkbox input "false"
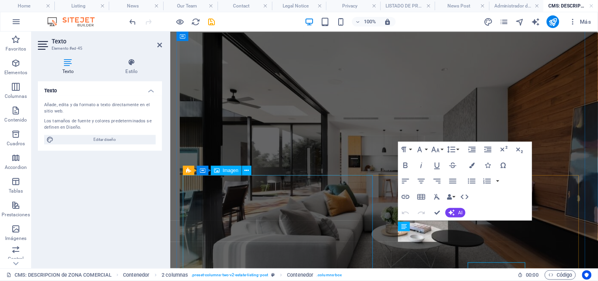
scroll to position [410, 0]
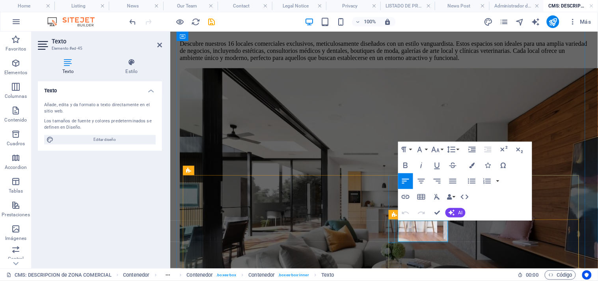
drag, startPoint x: 427, startPoint y: 235, endPoint x: 390, endPoint y: 224, distance: 38.6
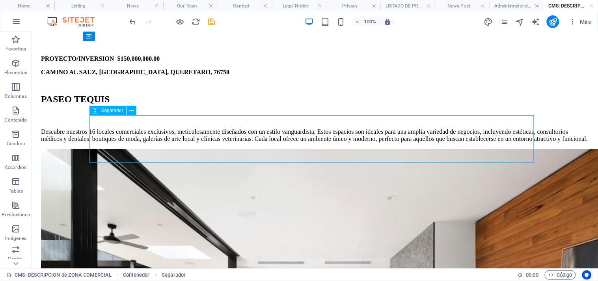
scroll to position [451, 0]
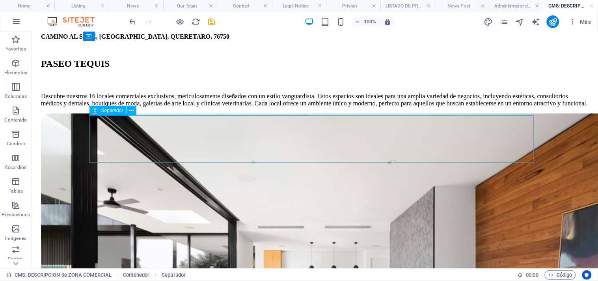
checkbox input "false"
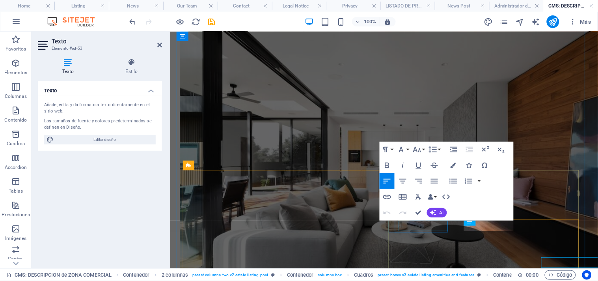
scroll to position [415, 0]
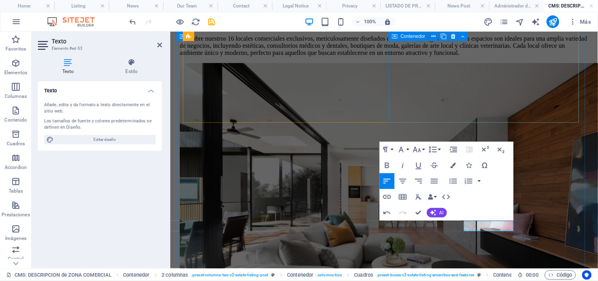
click at [460, 115] on div at bounding box center [383, 207] width 409 height 288
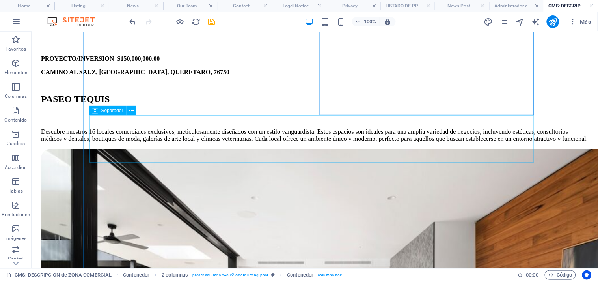
scroll to position [451, 0]
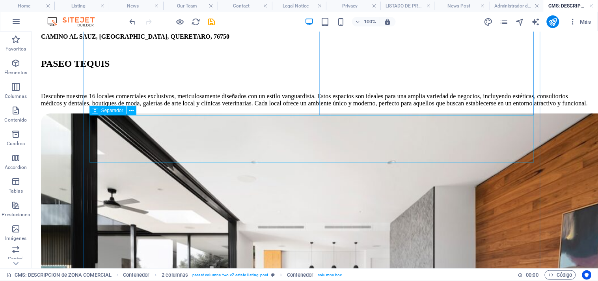
checkbox input "false"
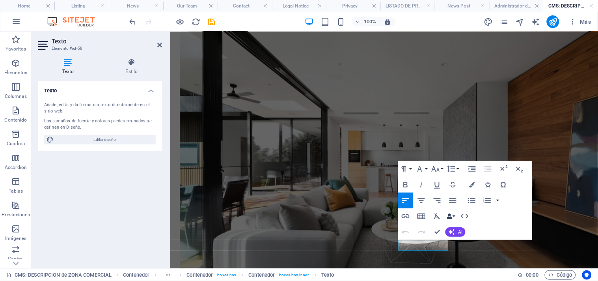
scroll to position [415, 0]
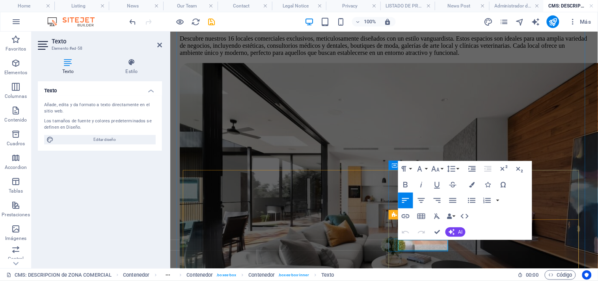
click at [383, 111] on div "PROYECTO/INVERSION $150,000,000.00 CAMINO AL SAUZ, TEQUISQUIAPAN, QUERETARO, 76…" at bounding box center [383, 153] width 409 height 394
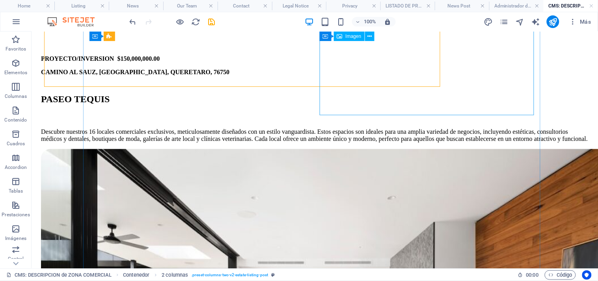
scroll to position [451, 0]
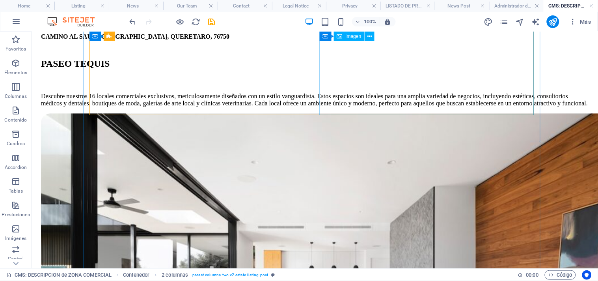
checkbox input "false"
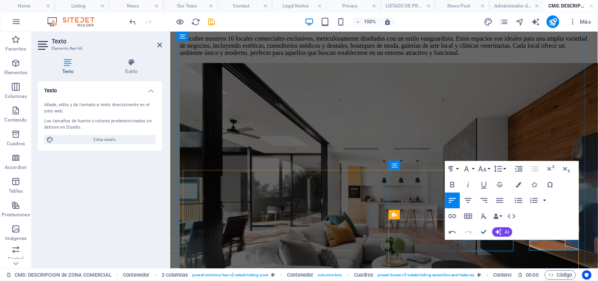
scroll to position [410, 0]
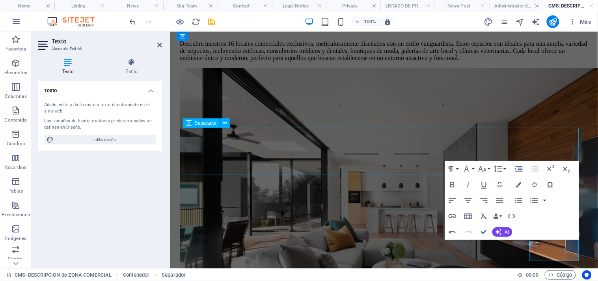
scroll to position [446, 0]
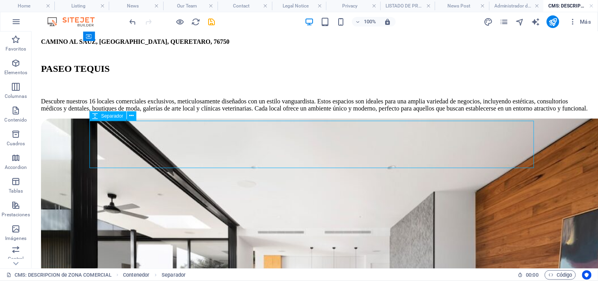
checkbox input "false"
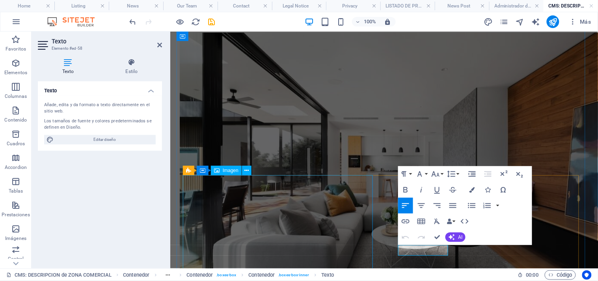
scroll to position [410, 0]
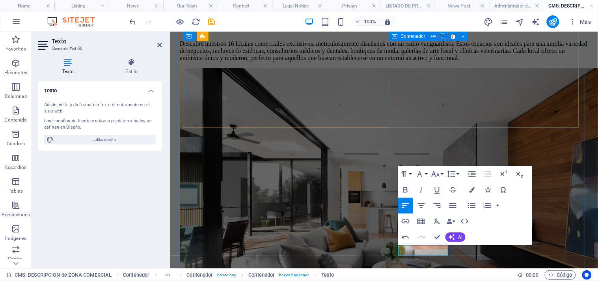
click at [418, 113] on div at bounding box center [383, 212] width 409 height 288
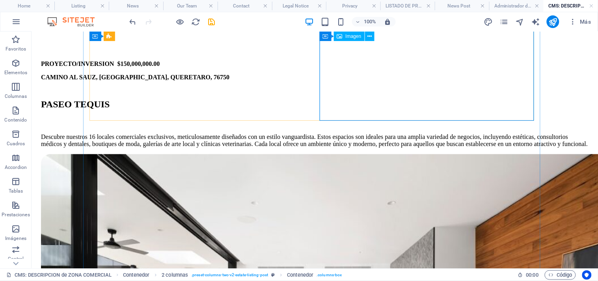
scroll to position [446, 0]
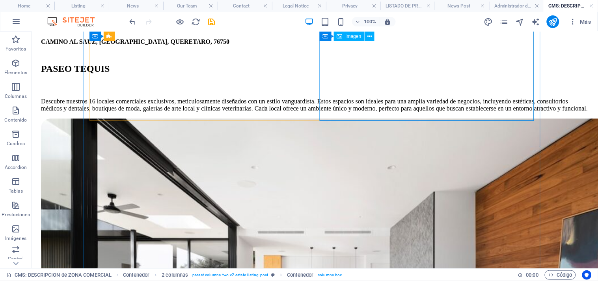
checkbox input "false"
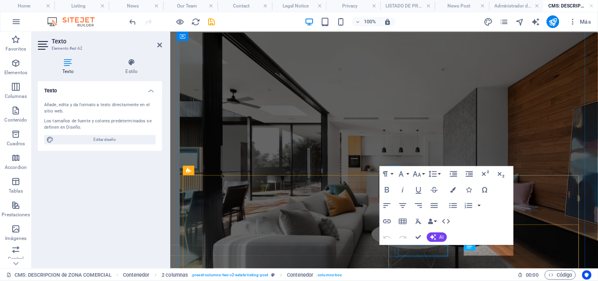
scroll to position [410, 0]
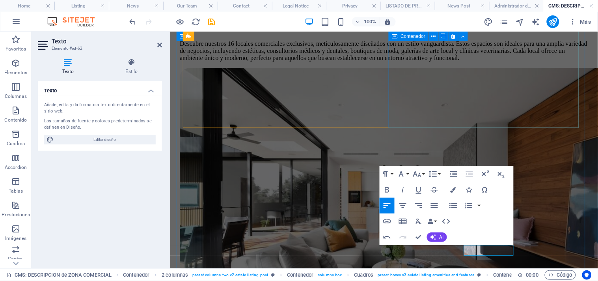
click at [448, 123] on div at bounding box center [383, 212] width 409 height 288
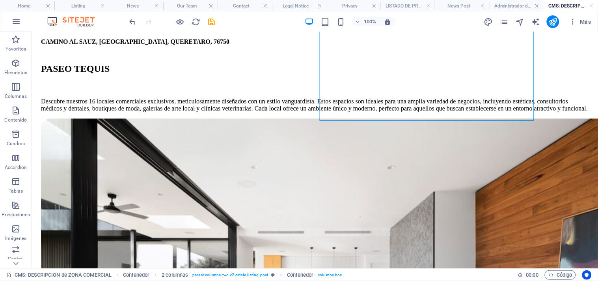
checkbox input "false"
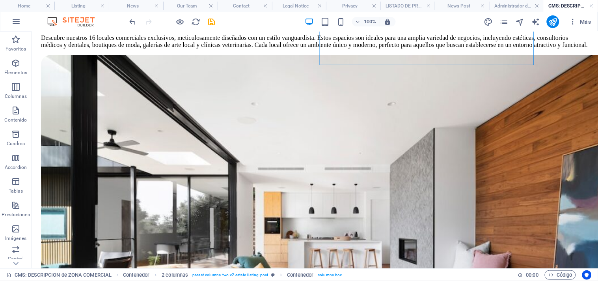
scroll to position [512, 0]
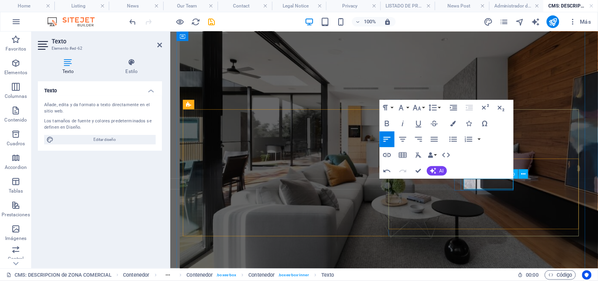
scroll to position [471, 0]
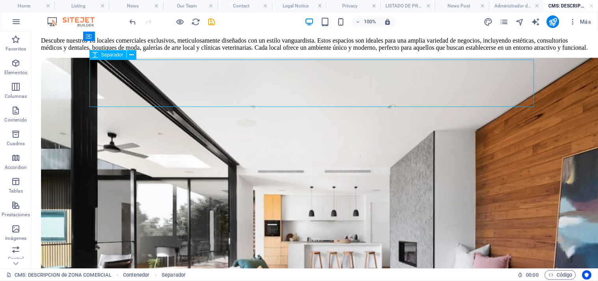
checkbox input "false"
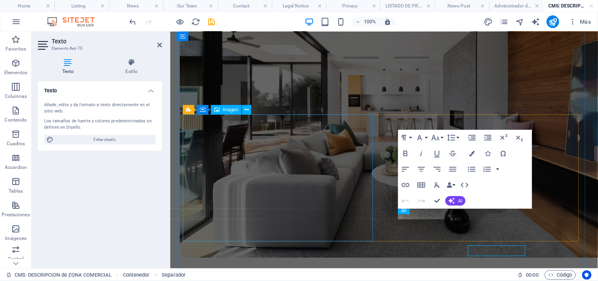
scroll to position [471, 0]
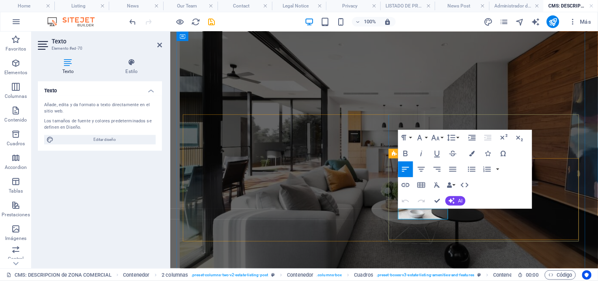
drag, startPoint x: 446, startPoint y: 213, endPoint x: 386, endPoint y: 221, distance: 60.1
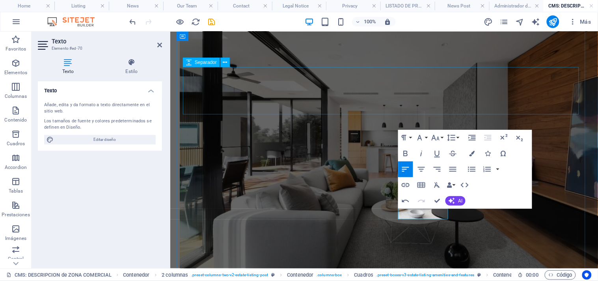
scroll to position [470, 0]
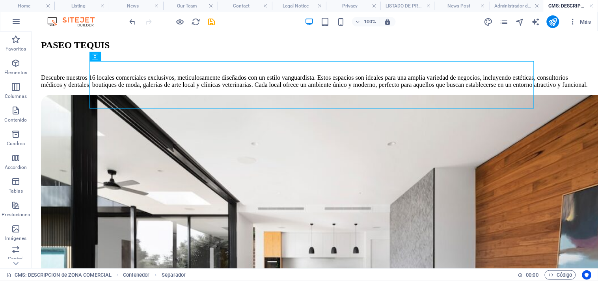
scroll to position [506, 0]
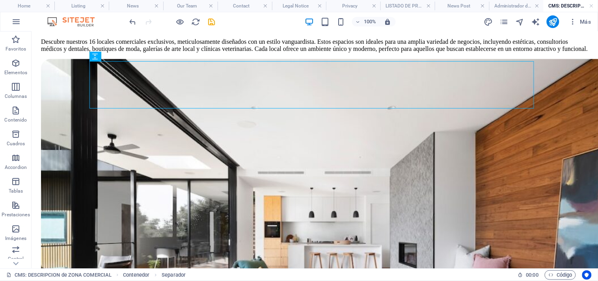
checkbox input "false"
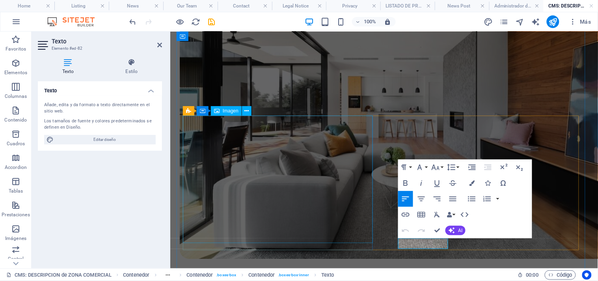
scroll to position [470, 0]
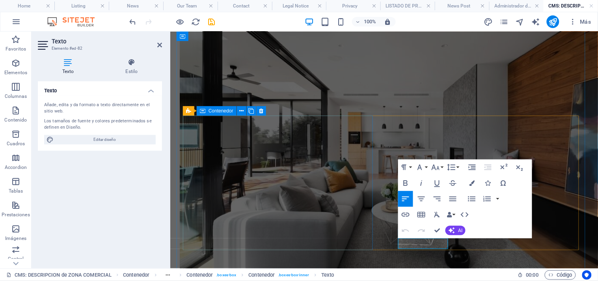
drag, startPoint x: 442, startPoint y: 241, endPoint x: 361, endPoint y: 248, distance: 81.1
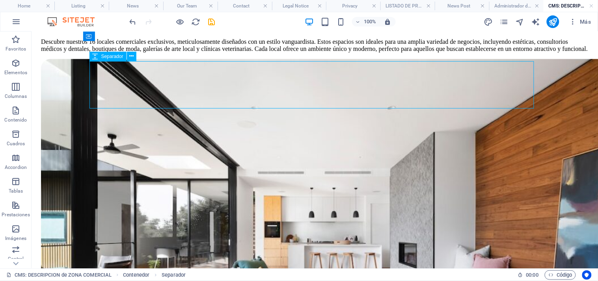
checkbox input "false"
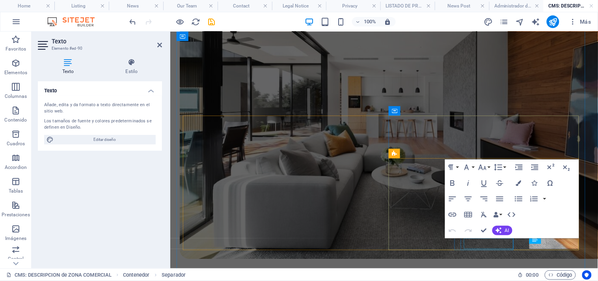
scroll to position [470, 0]
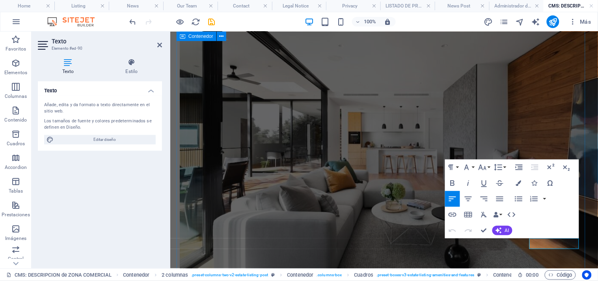
drag, startPoint x: 573, startPoint y: 243, endPoint x: 473, endPoint y: 250, distance: 99.6
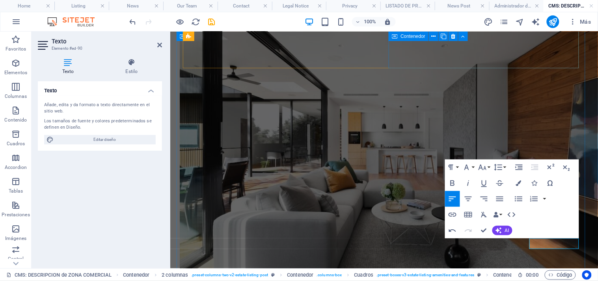
click at [443, 59] on div at bounding box center [383, 152] width 409 height 288
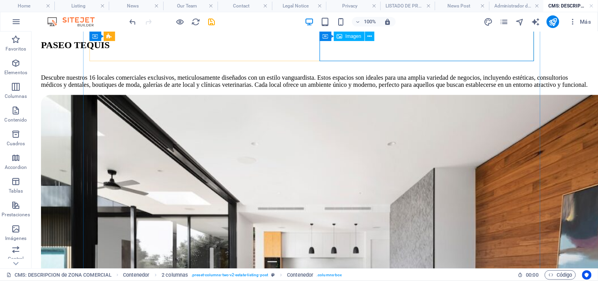
scroll to position [506, 0]
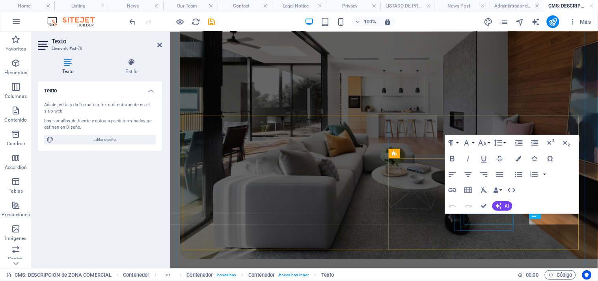
scroll to position [470, 0]
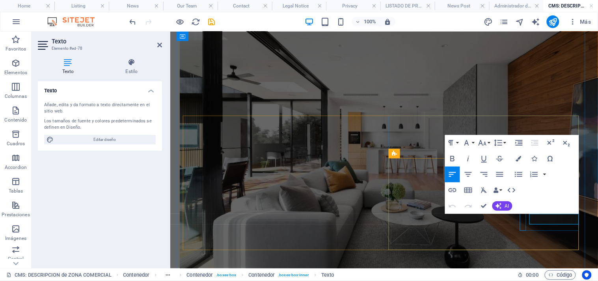
drag, startPoint x: 576, startPoint y: 218, endPoint x: 521, endPoint y: 217, distance: 54.8
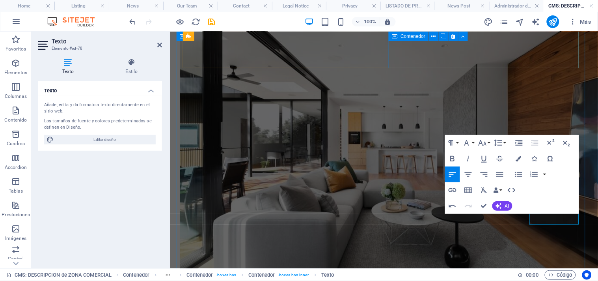
click at [481, 62] on div at bounding box center [383, 152] width 409 height 288
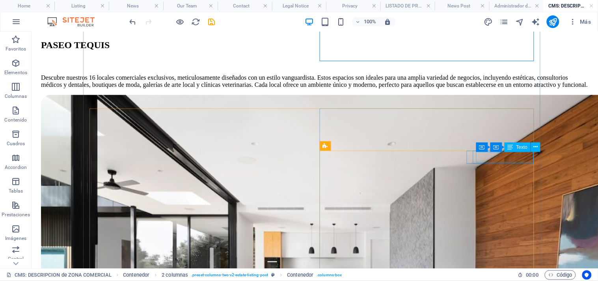
scroll to position [506, 0]
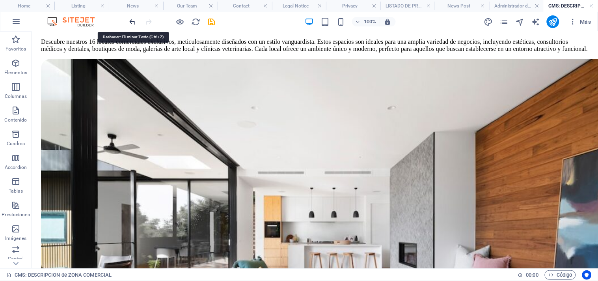
click at [132, 21] on icon "undo" at bounding box center [133, 21] width 9 height 9
checkbox input "false"
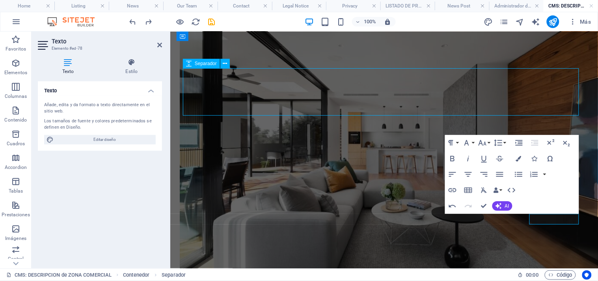
scroll to position [506, 0]
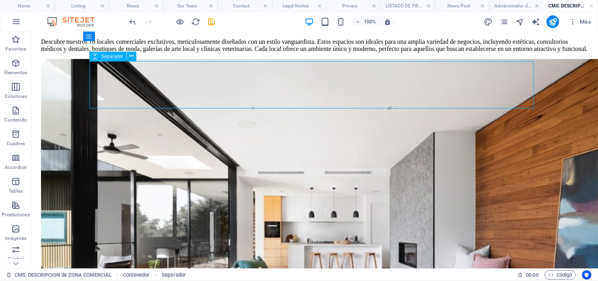
checkbox input "false"
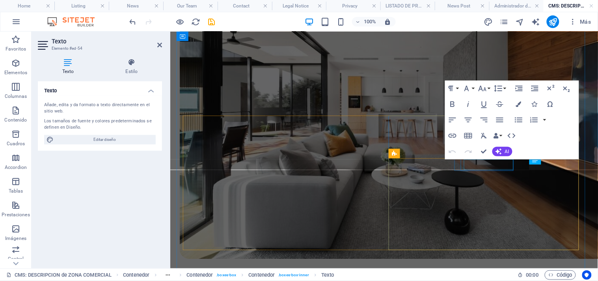
scroll to position [470, 0]
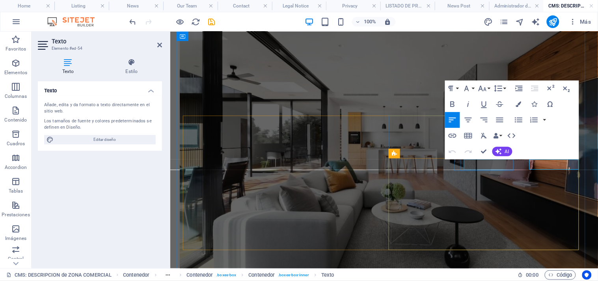
drag, startPoint x: 573, startPoint y: 164, endPoint x: 482, endPoint y: 167, distance: 90.8
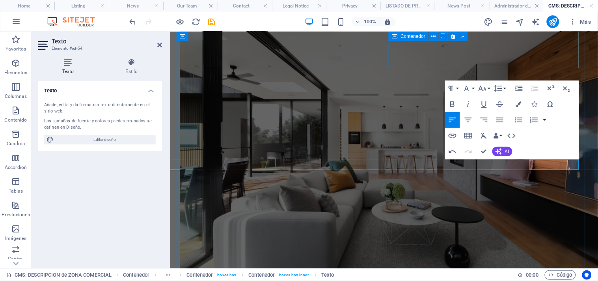
click at [414, 59] on div at bounding box center [383, 152] width 409 height 288
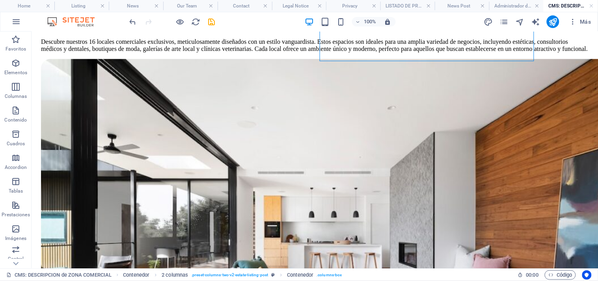
checkbox input "false"
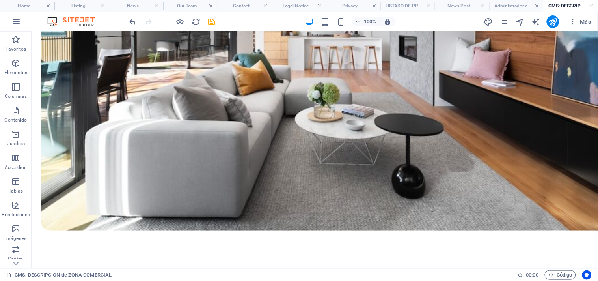
scroll to position [723, 0]
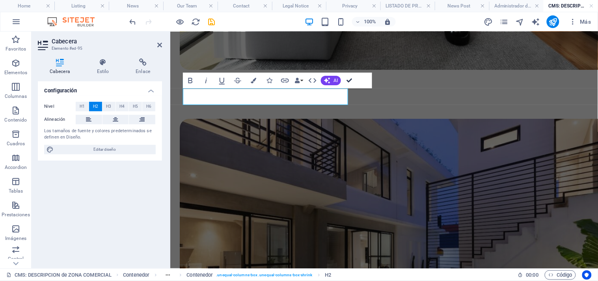
scroll to position [737, 0]
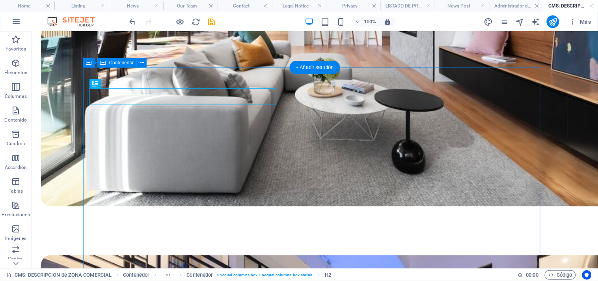
checkbox input "false"
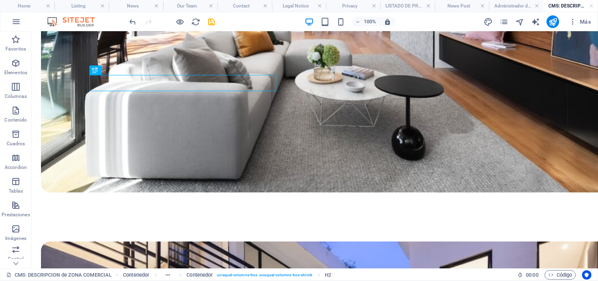
scroll to position [766, 0]
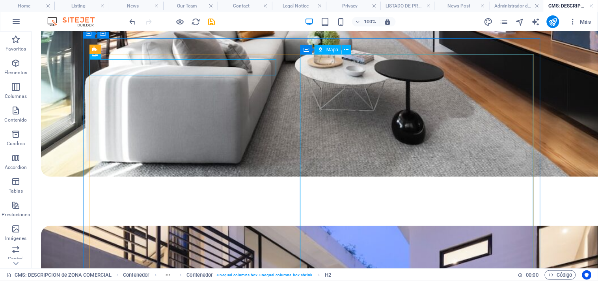
click at [330, 52] on div "Mapa" at bounding box center [328, 49] width 27 height 9
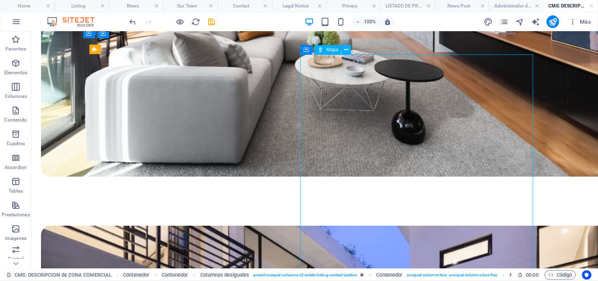
click at [332, 52] on span "Mapa" at bounding box center [333, 49] width 12 height 5
select select "1"
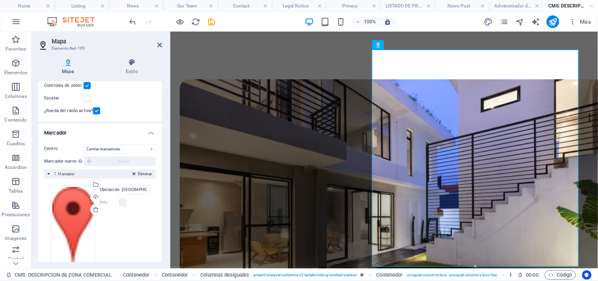
scroll to position [101, 0]
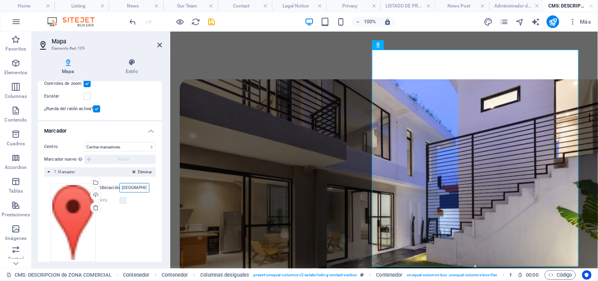
click at [140, 185] on input "[GEOGRAPHIC_DATA][PERSON_NAME]" at bounding box center [135, 187] width 30 height 9
type input "CLU"
checkbox input "false"
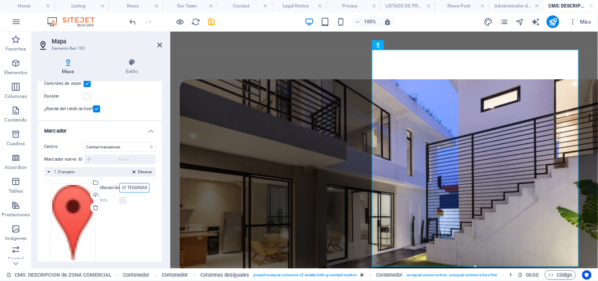
type input "CLUB DE GOLF TEQUISQUIA"
checkbox input "false"
type input "CLUB DE GOLF TEQUISQUIAPAN"
checkbox input "false"
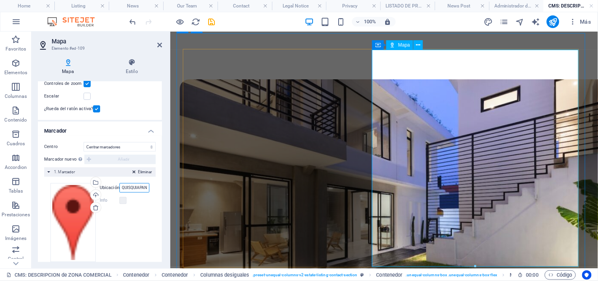
type input "CLUB DE GOLF TEQUISQUIAPAN"
drag, startPoint x: 160, startPoint y: 181, endPoint x: 160, endPoint y: 195, distance: 14.2
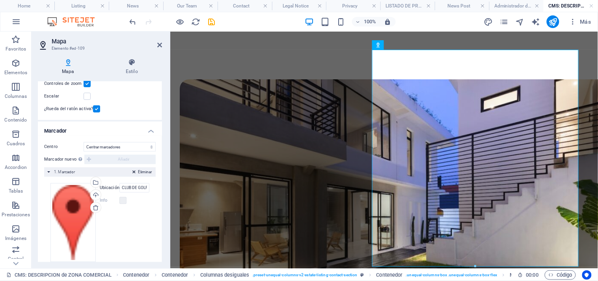
click at [160, 194] on div "Centro No centrar Centrar marcadores Centrar y ampliar marcadores Marcador nuev…" at bounding box center [100, 205] width 124 height 139
drag, startPoint x: 160, startPoint y: 200, endPoint x: 160, endPoint y: 181, distance: 19.7
click at [160, 181] on div "Centro No centrar Centrar marcadores Centrar y ampliar marcadores Marcador nuev…" at bounding box center [100, 205] width 124 height 139
drag, startPoint x: 160, startPoint y: 179, endPoint x: 160, endPoint y: 159, distance: 19.3
click at [160, 160] on div "Centro No centrar Centrar marcadores Centrar y ampliar marcadores Marcador nuev…" at bounding box center [100, 205] width 124 height 139
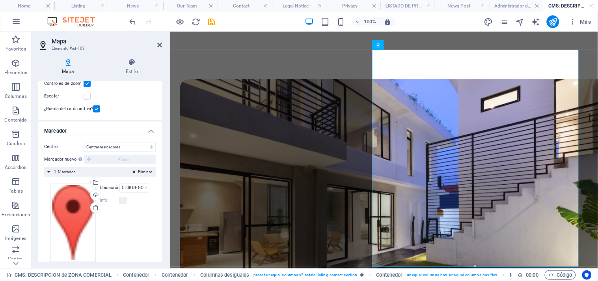
click at [163, 108] on div "Mapa Estilo Opciones [PERSON_NAME] Centro [PERSON_NAME] Street 22, 47392 [US_ST…" at bounding box center [100, 160] width 137 height 216
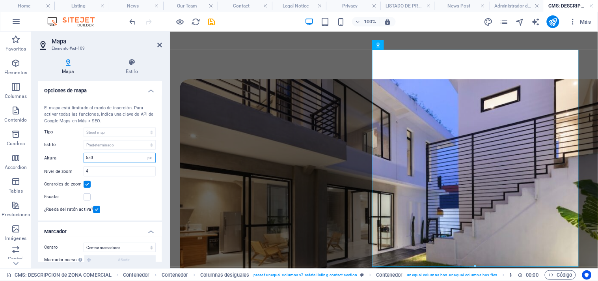
click at [129, 156] on input "550" at bounding box center [119, 157] width 71 height 9
type input "5"
type input "75"
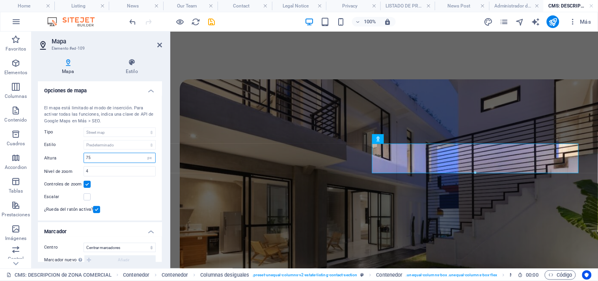
checkbox input "false"
type input "7"
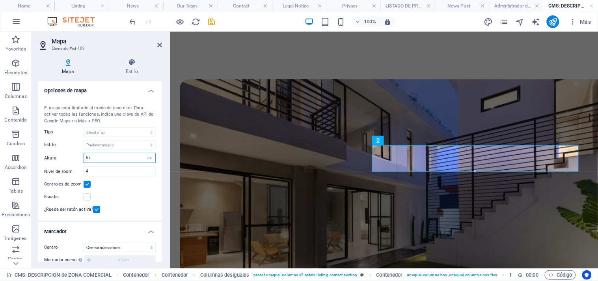
type input "670"
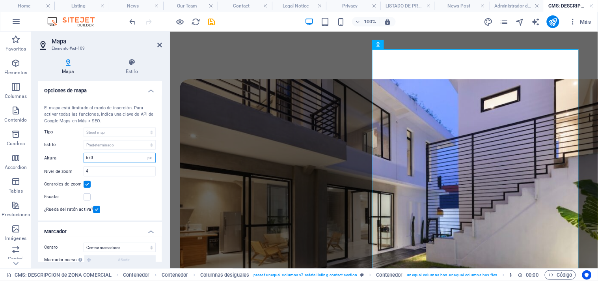
checkbox input "false"
type input "670"
click at [107, 171] on input "4" at bounding box center [119, 170] width 71 height 9
type input "10"
checkbox input "false"
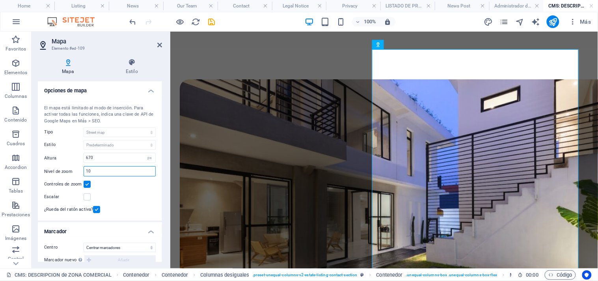
click at [107, 171] on input "10" at bounding box center [119, 170] width 71 height 9
type input "18"
checkbox input "false"
click at [107, 171] on input "18" at bounding box center [119, 170] width 71 height 9
type input "1"
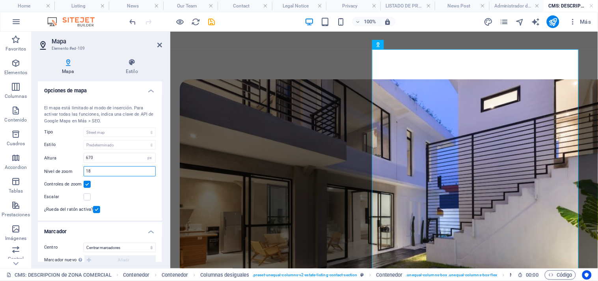
type input "1"
click at [107, 171] on input "18" at bounding box center [119, 170] width 71 height 9
type input "1"
type input "15"
click at [160, 45] on icon at bounding box center [159, 45] width 5 height 6
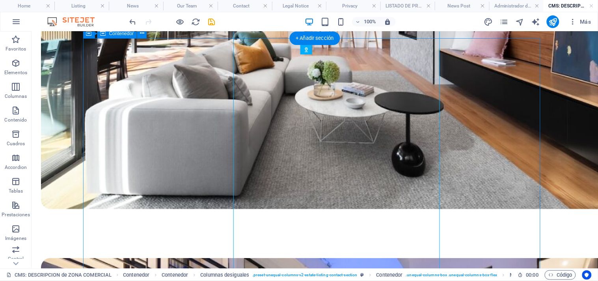
scroll to position [766, 0]
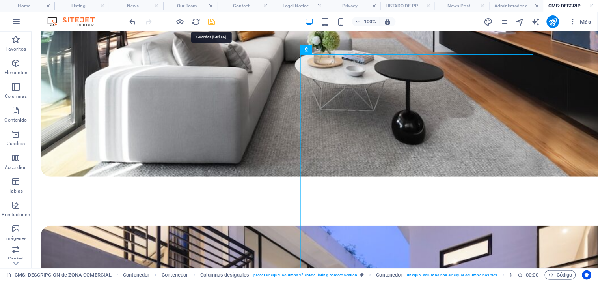
drag, startPoint x: 213, startPoint y: 21, endPoint x: 563, endPoint y: 137, distance: 368.3
click at [213, 21] on icon "save" at bounding box center [211, 21] width 9 height 9
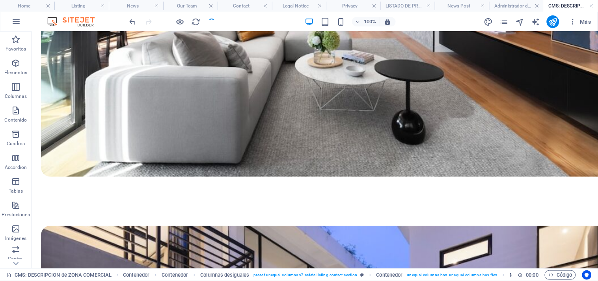
checkbox input "false"
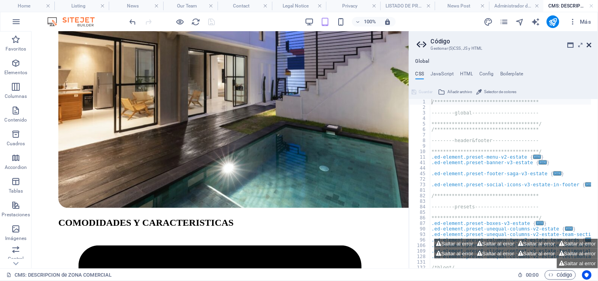
click at [589, 45] on icon at bounding box center [589, 45] width 5 height 6
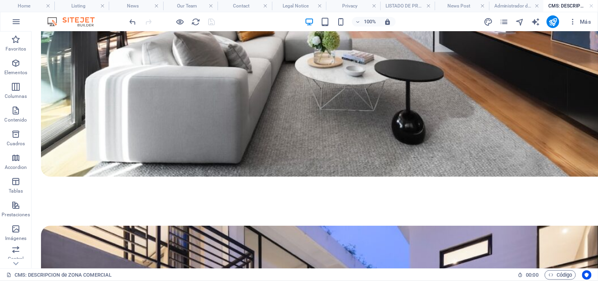
drag, startPoint x: 620, startPoint y: 76, endPoint x: 594, endPoint y: 184, distance: 110.7
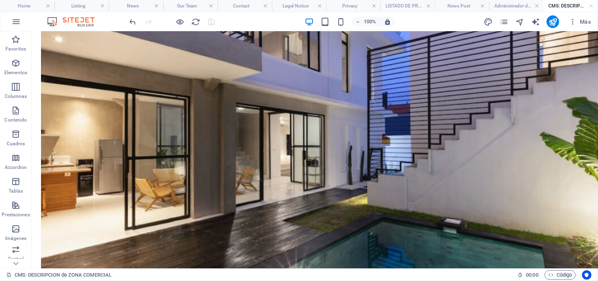
scroll to position [1036, 0]
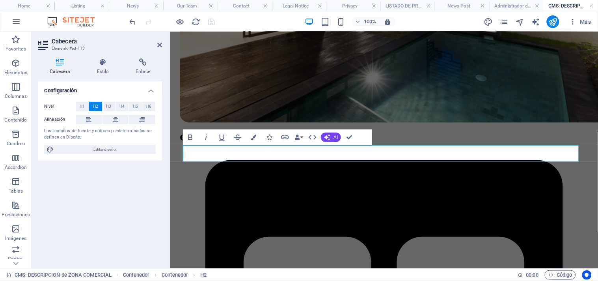
scroll to position [1094, 0]
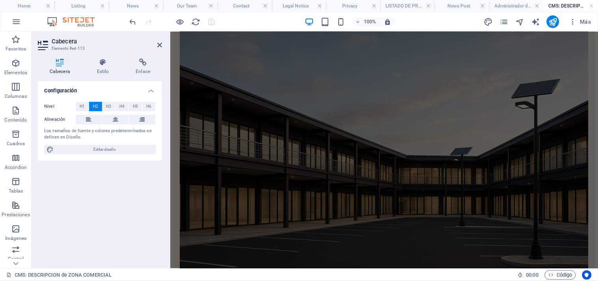
scroll to position [0, 0]
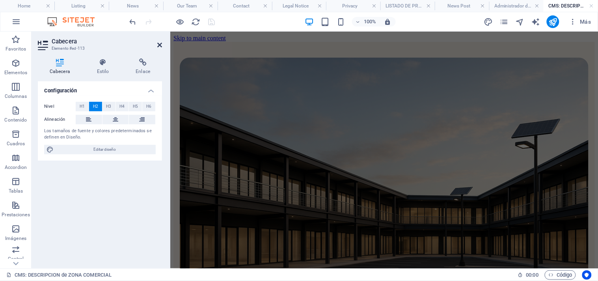
click at [159, 46] on icon at bounding box center [159, 45] width 5 height 6
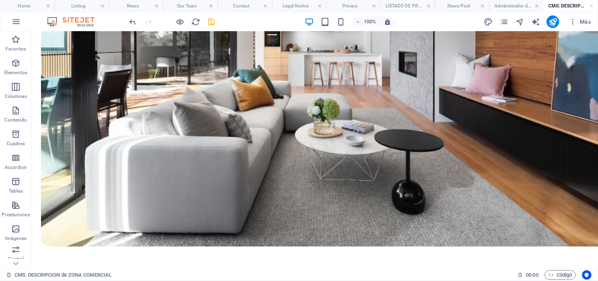
scroll to position [691, 0]
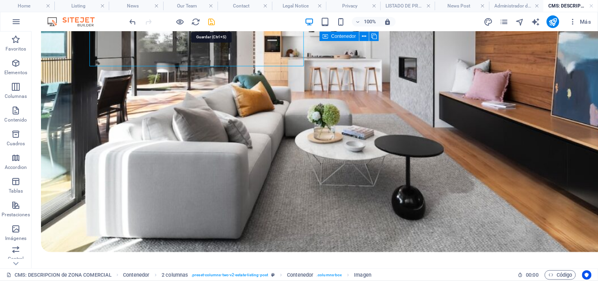
click at [211, 21] on icon "save" at bounding box center [211, 21] width 9 height 9
checkbox input "false"
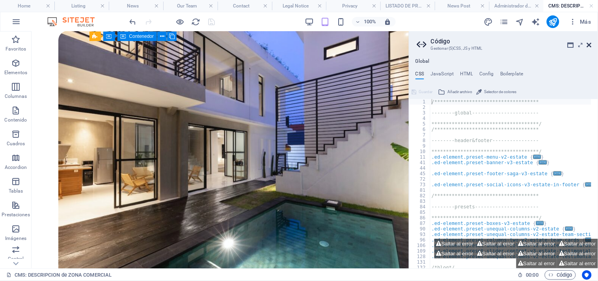
click at [592, 43] on icon at bounding box center [589, 45] width 5 height 6
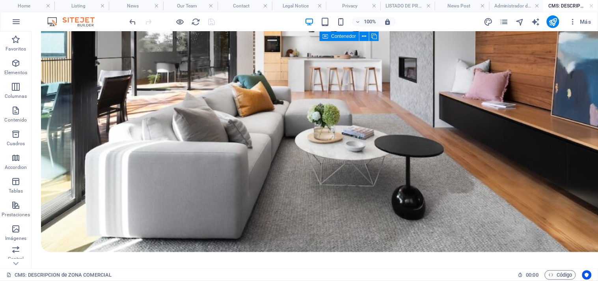
scroll to position [484, 0]
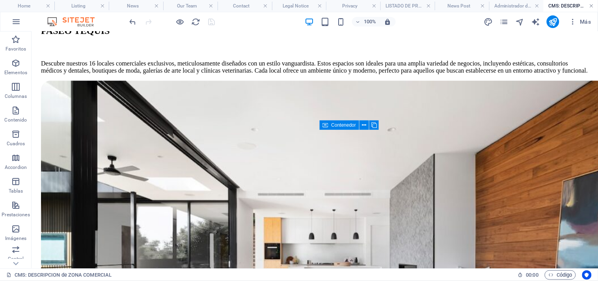
click at [594, 6] on link at bounding box center [592, 5] width 5 height 7
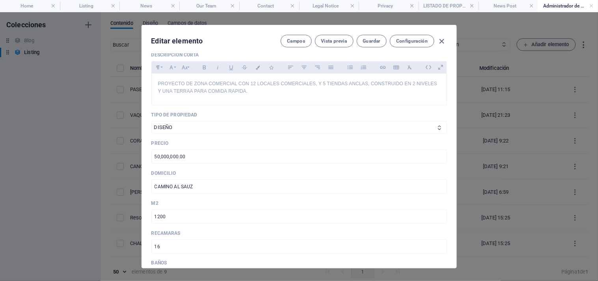
scroll to position [184, 0]
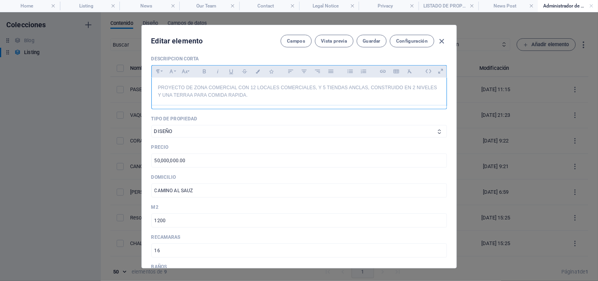
click at [325, 87] on p "PROYECTO DE ZONA COMERCIAL CON 12 LOCALES COMERCIALES, Y 5 TIENDAS ANCLAS, CONS…" at bounding box center [299, 91] width 282 height 15
click at [377, 37] on button "Guardar" at bounding box center [372, 41] width 30 height 13
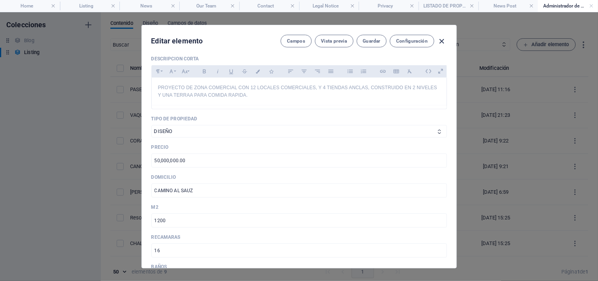
click at [442, 39] on icon "button" at bounding box center [442, 41] width 9 height 9
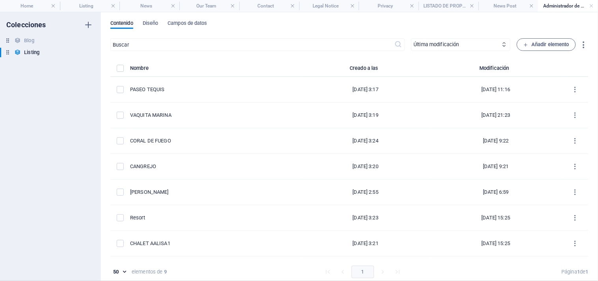
scroll to position [0, 0]
click at [590, 6] on link at bounding box center [592, 5] width 5 height 7
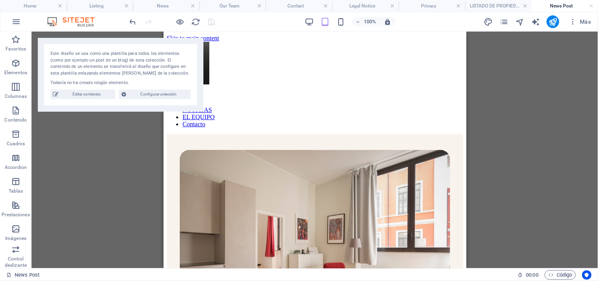
click at [590, 164] on div "Arrastra aquí para reemplazar el contenido existente. Si quieres crear un eleme…" at bounding box center [315, 150] width 567 height 237
